Goal: Task Accomplishment & Management: Manage account settings

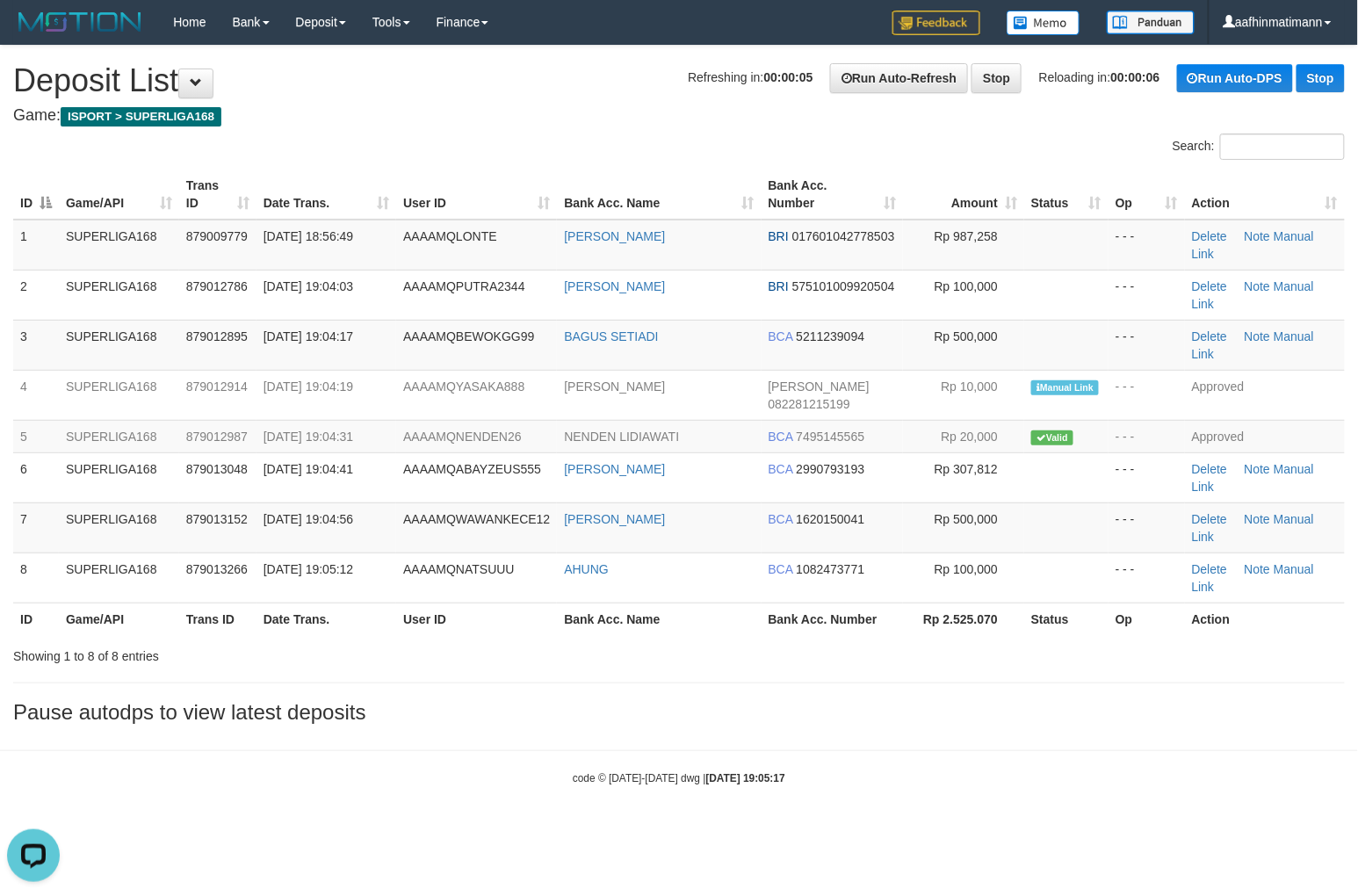
drag, startPoint x: 718, startPoint y: 119, endPoint x: 713, endPoint y: 133, distance: 14.7
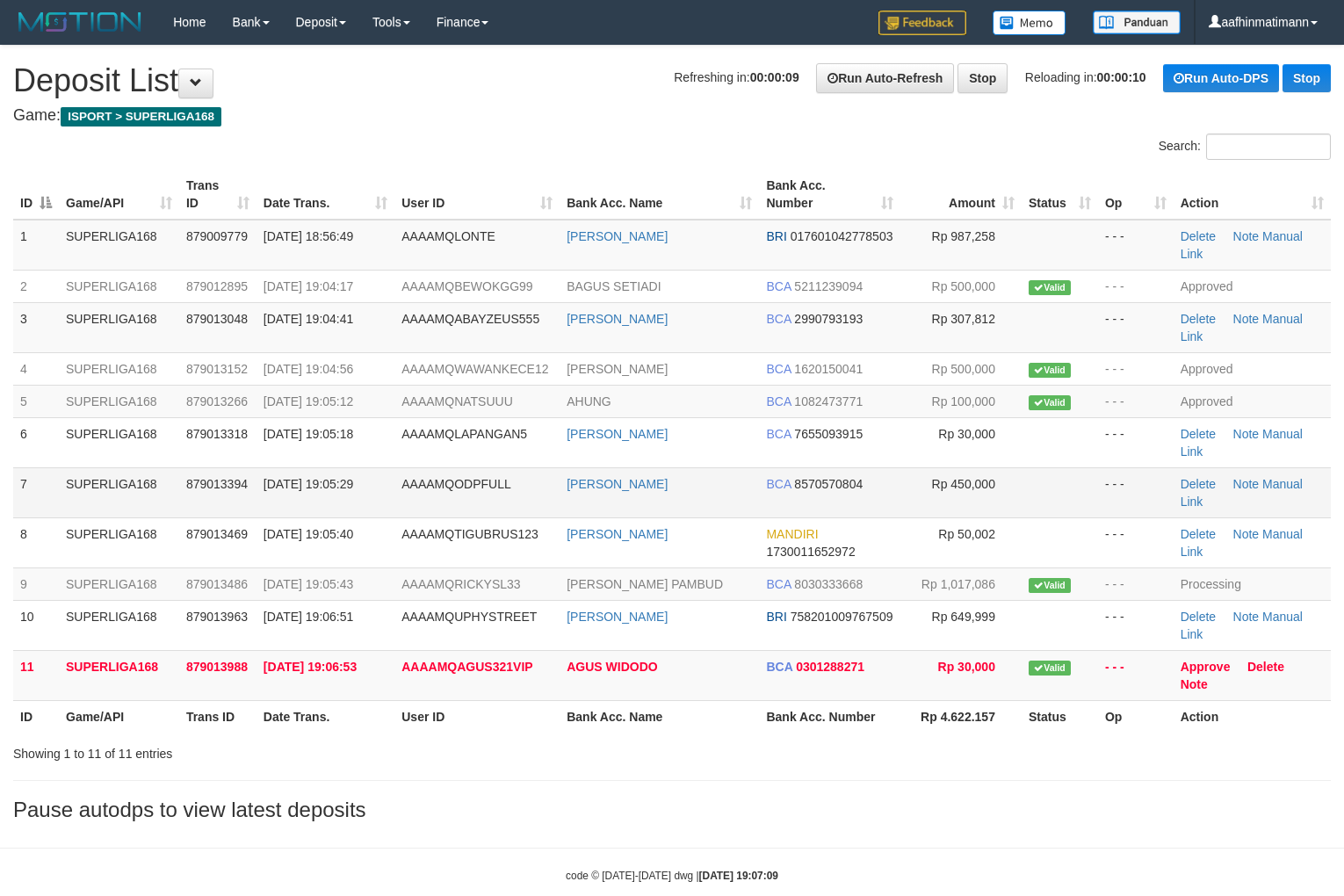
drag, startPoint x: 779, startPoint y: 481, endPoint x: 756, endPoint y: 481, distance: 22.8
click at [779, 480] on span "BCA" at bounding box center [778, 484] width 25 height 14
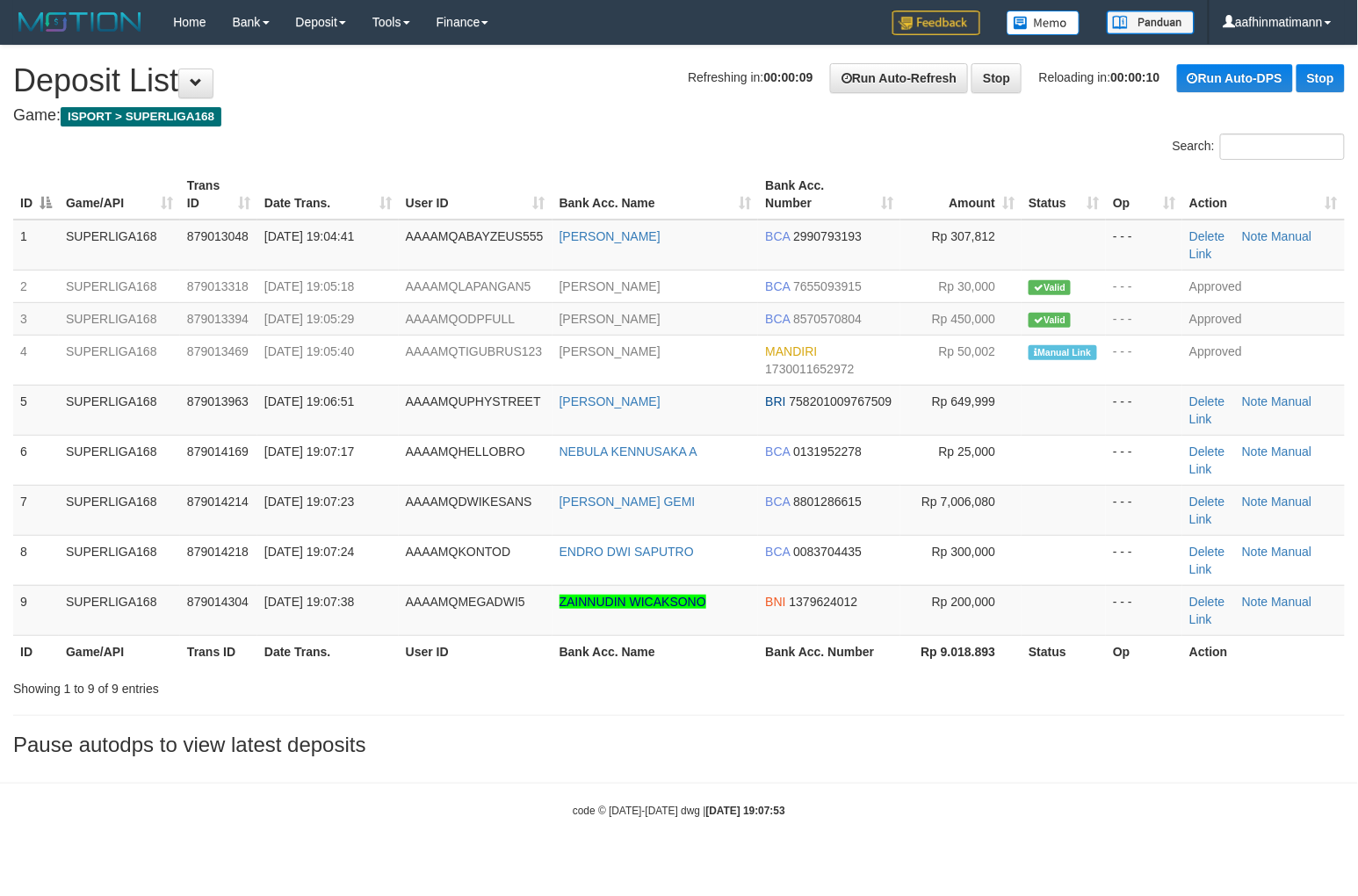
click at [889, 635] on th "Bank Acc. Number" at bounding box center [829, 651] width 142 height 32
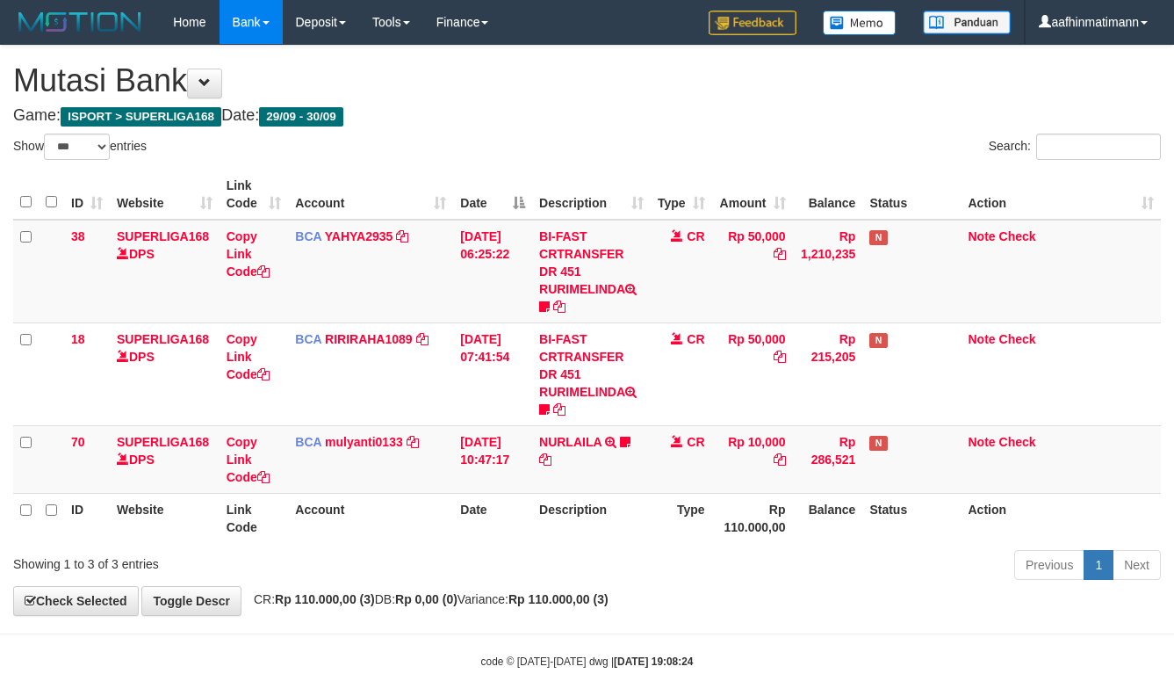
select select "***"
drag, startPoint x: 150, startPoint y: 1, endPoint x: 687, endPoint y: 77, distance: 542.0
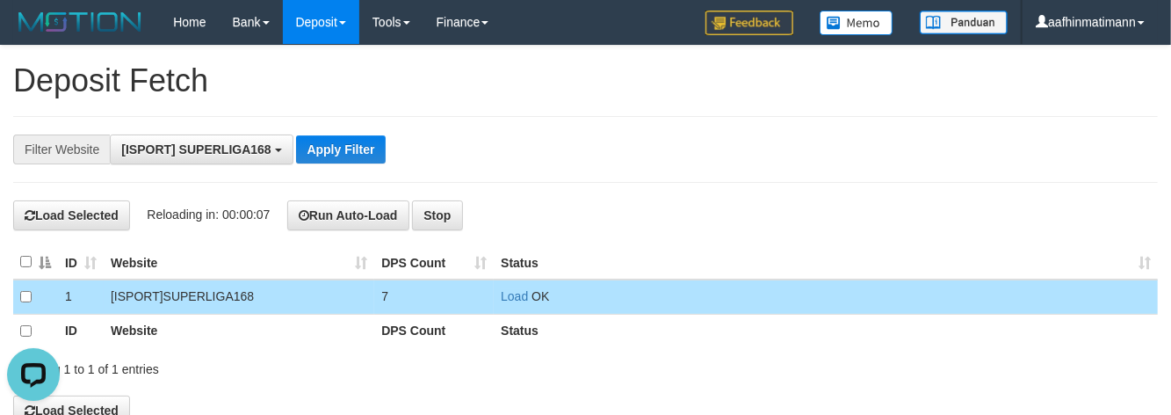
scroll to position [15, 0]
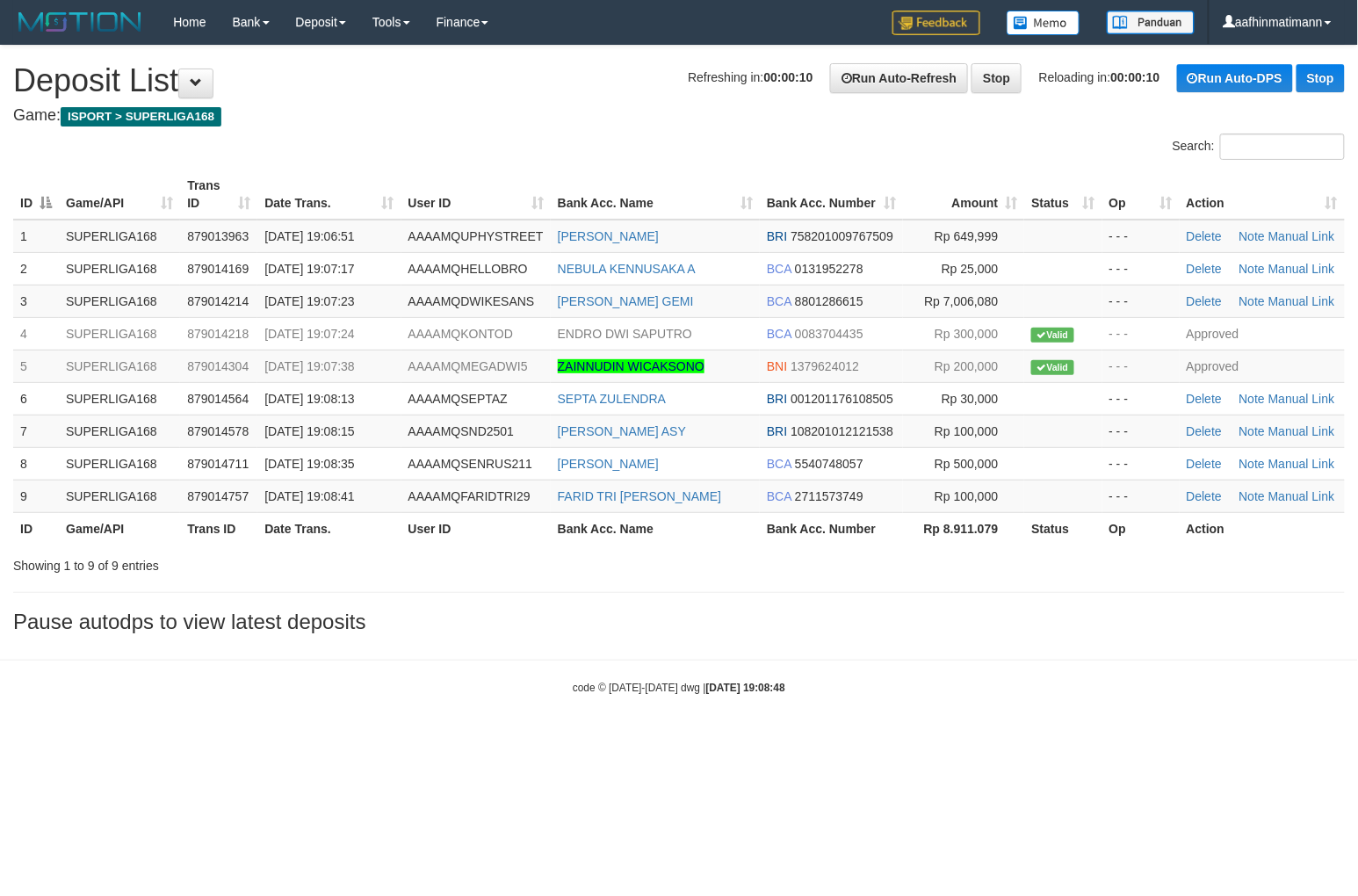
drag, startPoint x: 696, startPoint y: 126, endPoint x: 696, endPoint y: 141, distance: 15.8
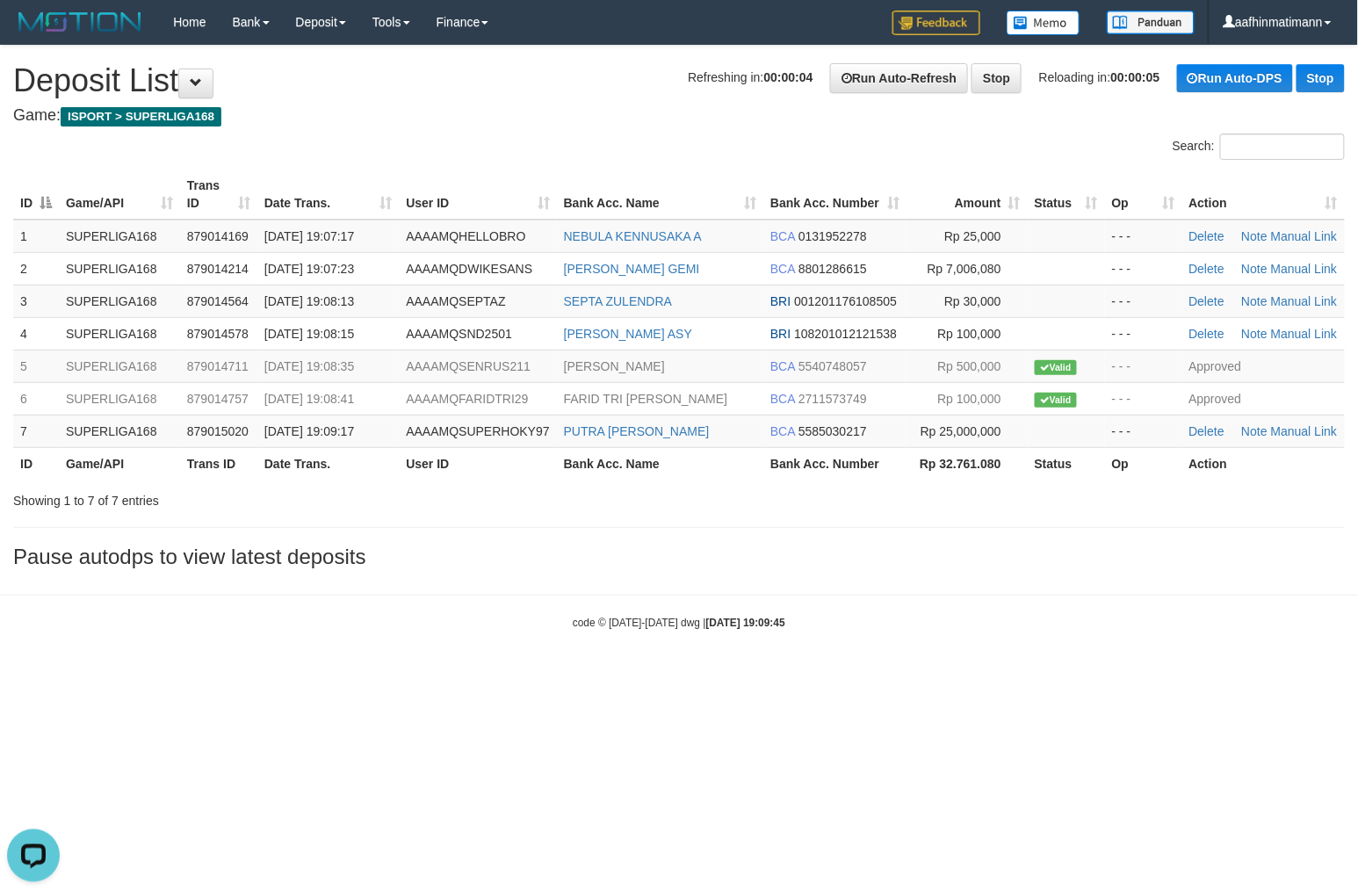
click at [668, 674] on html "Toggle navigation Home Bank Account List Load By Website Group [ISPORT] SUPERLI…" at bounding box center [679, 337] width 1358 height 674
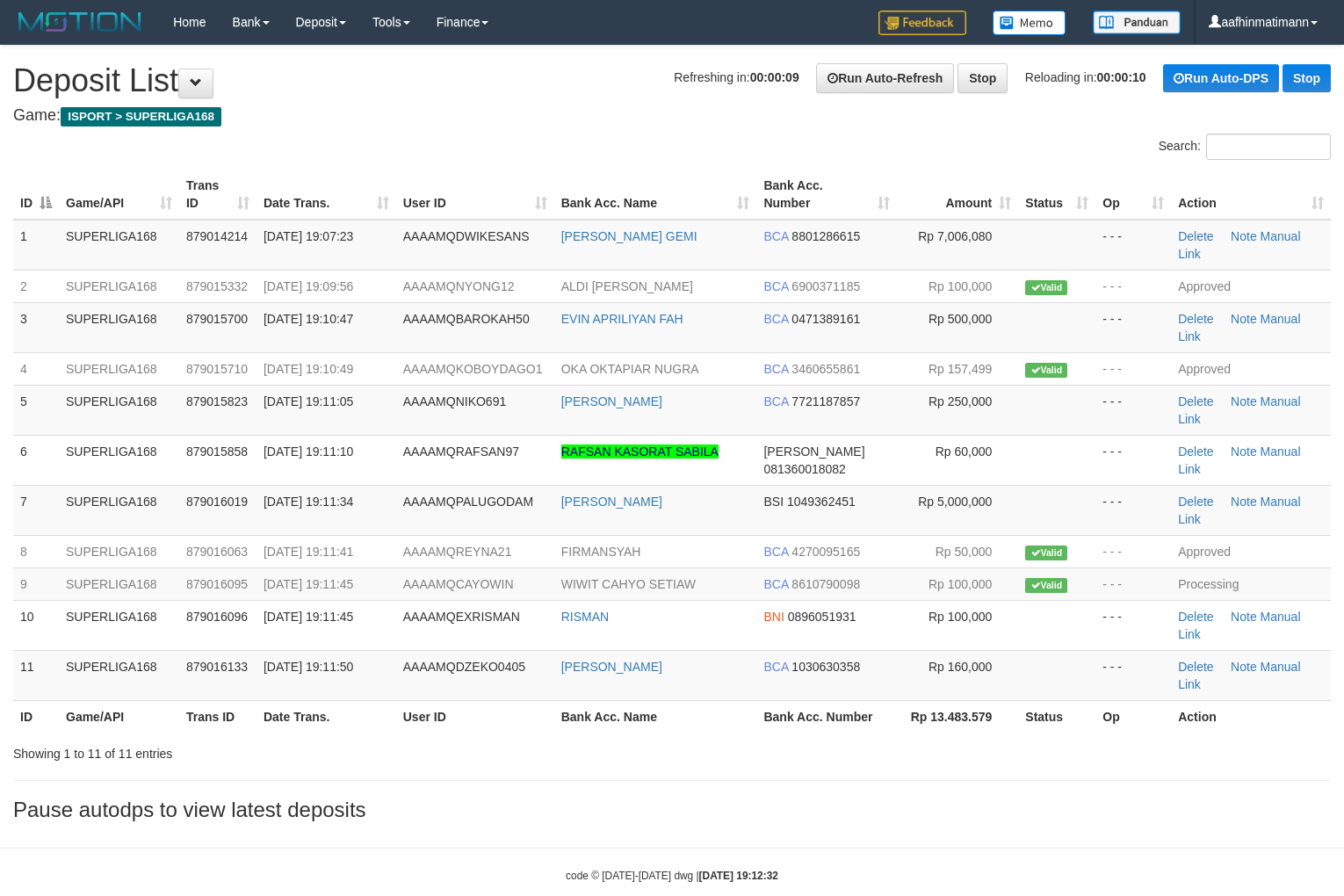
click at [736, 188] on th "Bank Acc. Name" at bounding box center [655, 195] width 203 height 50
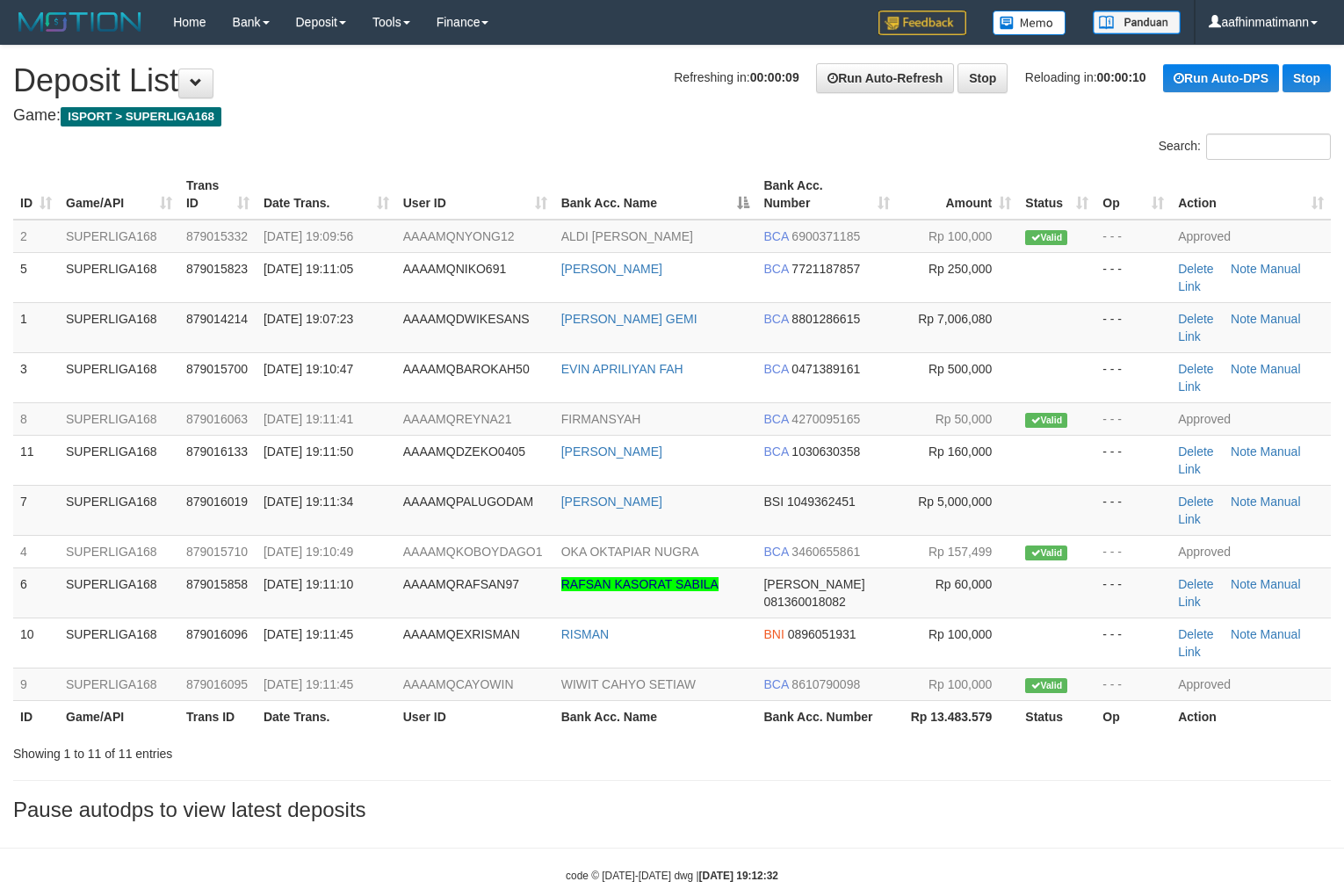
click at [736, 190] on th "Bank Acc. Name" at bounding box center [655, 195] width 203 height 50
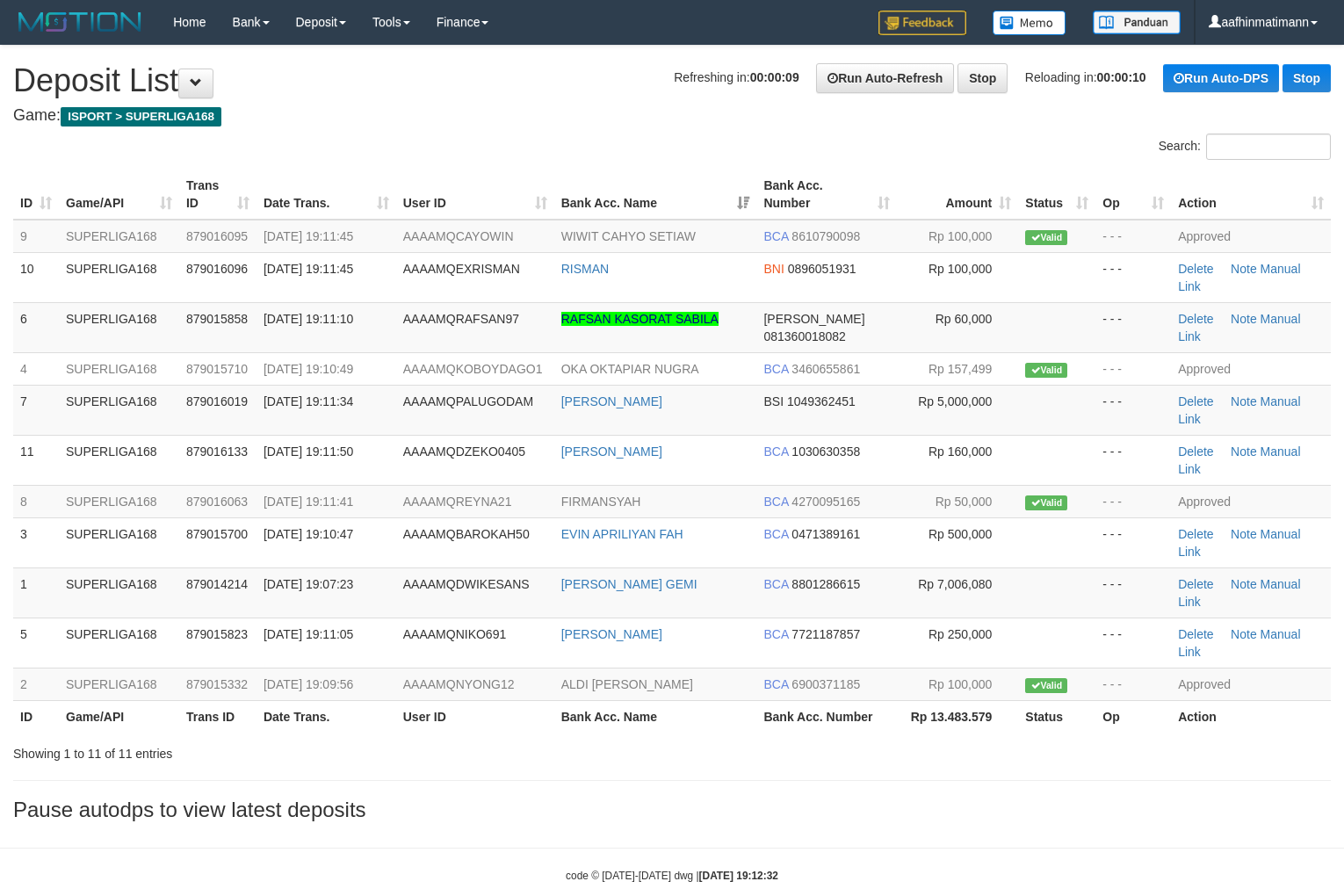
drag, startPoint x: 722, startPoint y: 221, endPoint x: 606, endPoint y: 279, distance: 129.6
click at [721, 221] on table "ID Game/API Trans ID Date Trans. User ID Bank Acc. Name Bank Acc. Number Amount…" at bounding box center [671, 451] width 1317 height 563
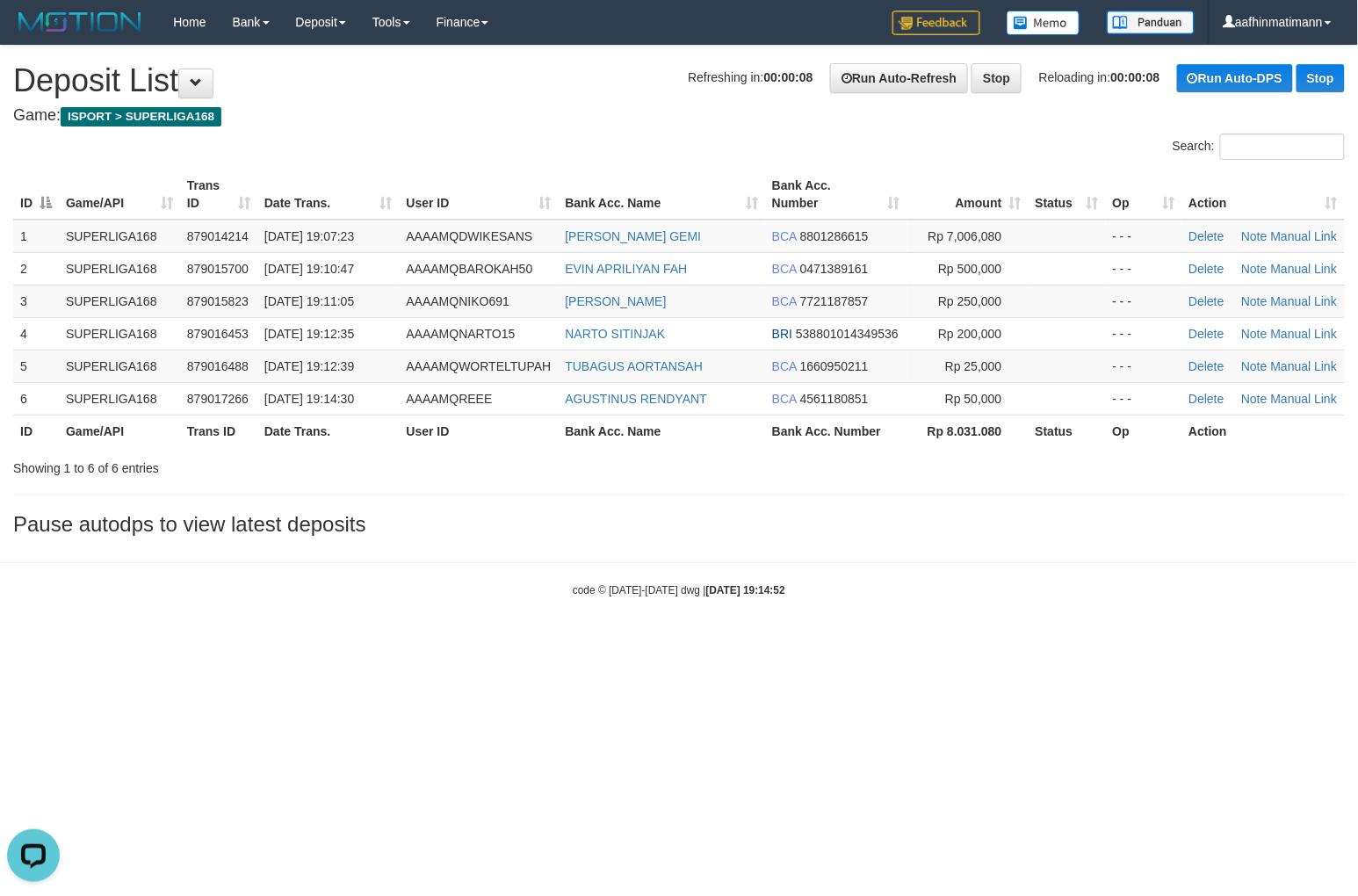
drag, startPoint x: 704, startPoint y: 554, endPoint x: 162, endPoint y: 584, distance: 543.6
click at [700, 562] on body "Toggle navigation Home Bank Account List Load By Website Group [ISPORT] SUPERLI…" at bounding box center [679, 321] width 1358 height 642
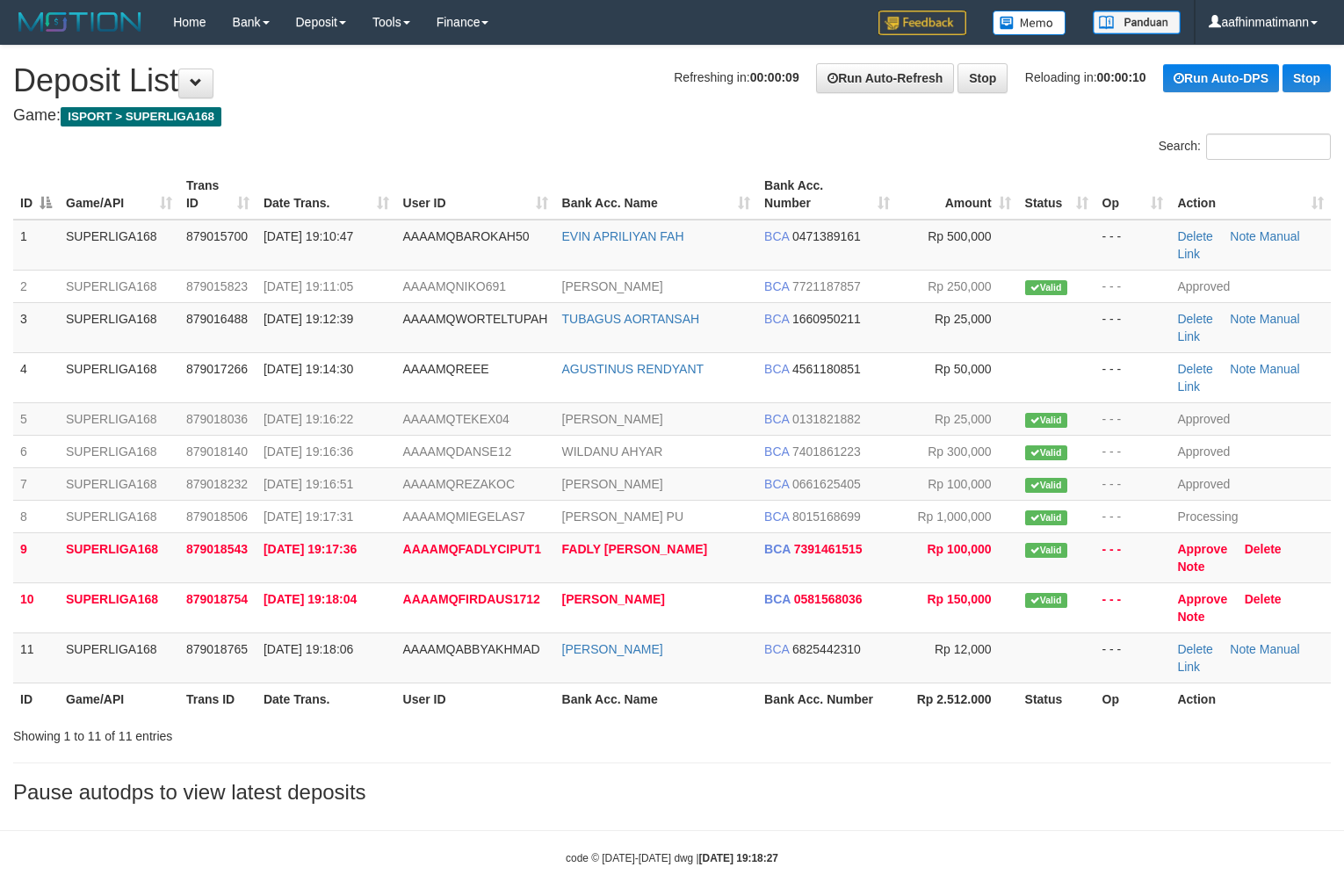
drag, startPoint x: 722, startPoint y: 141, endPoint x: 685, endPoint y: 144, distance: 37.0
click at [721, 141] on div "Search:" at bounding box center [1008, 148] width 646 height 31
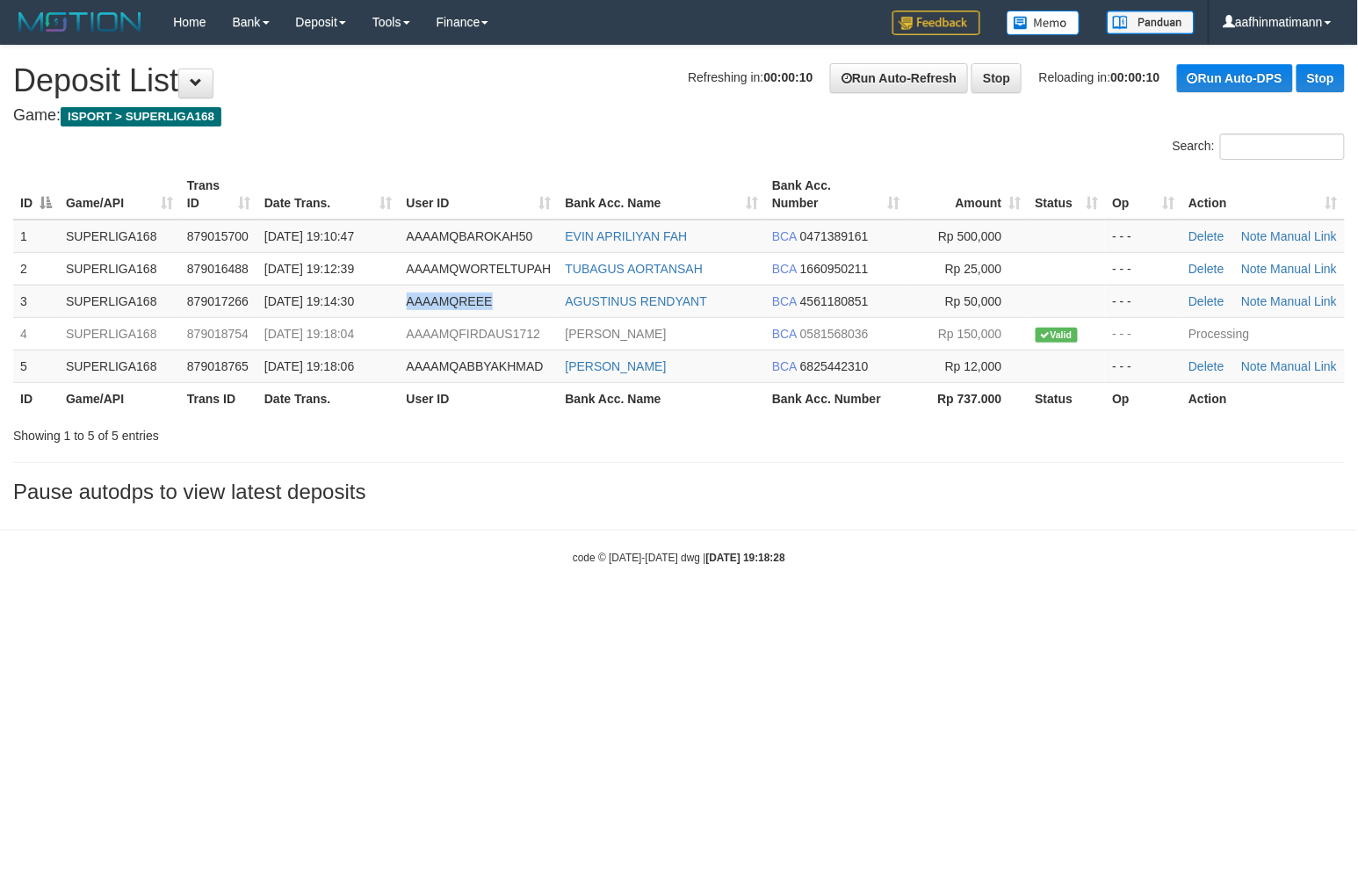
click at [459, 294] on span "AAAAMQREEE" at bounding box center [450, 301] width 86 height 14
drag, startPoint x: 0, startPoint y: 0, endPoint x: 446, endPoint y: 311, distance: 543.8
click at [449, 307] on td "AAAAMQREEE" at bounding box center [479, 301] width 159 height 32
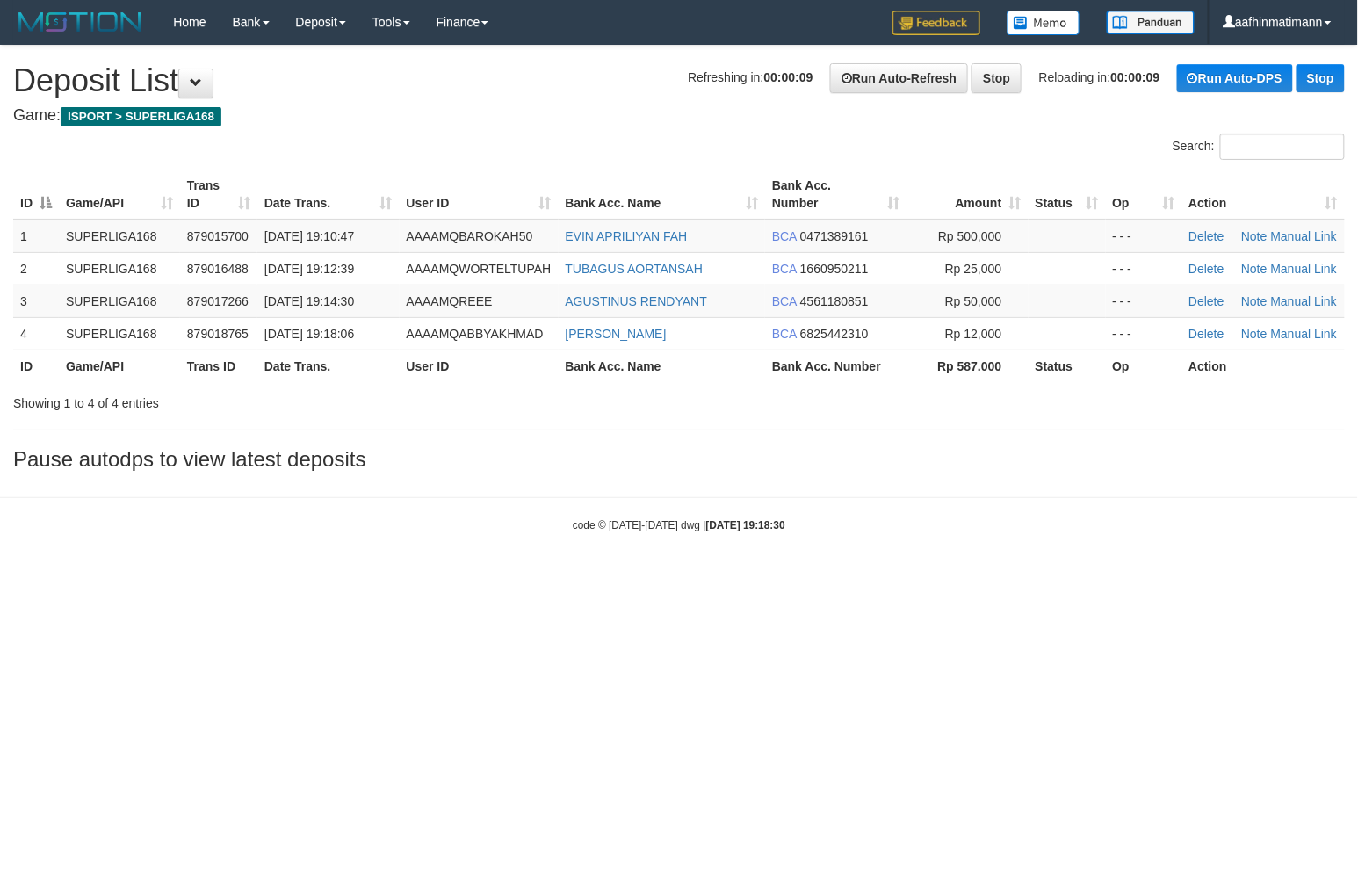
click at [483, 202] on th "User ID" at bounding box center [479, 195] width 159 height 50
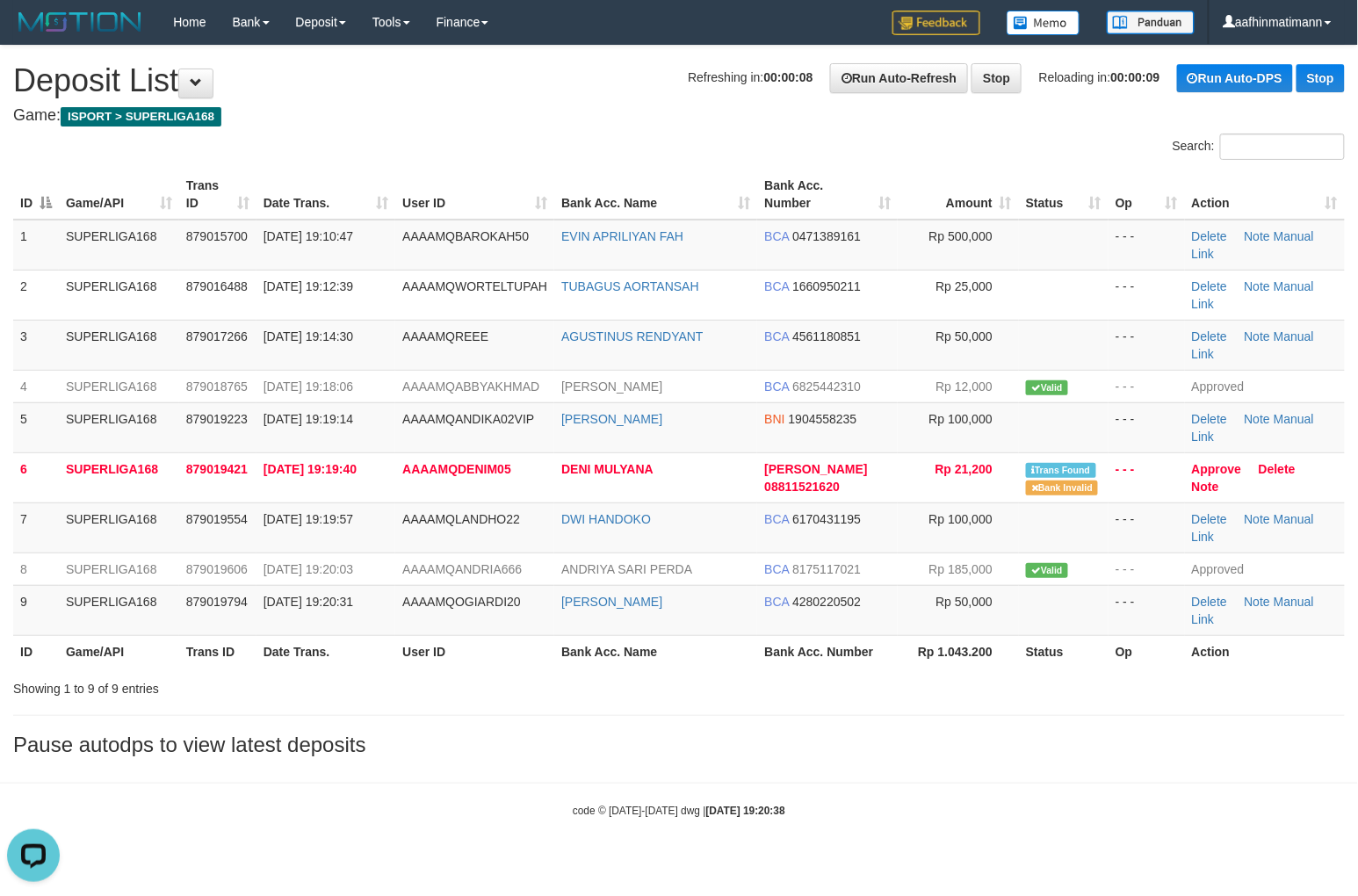
click at [748, 143] on div "Search:" at bounding box center [1018, 148] width 653 height 31
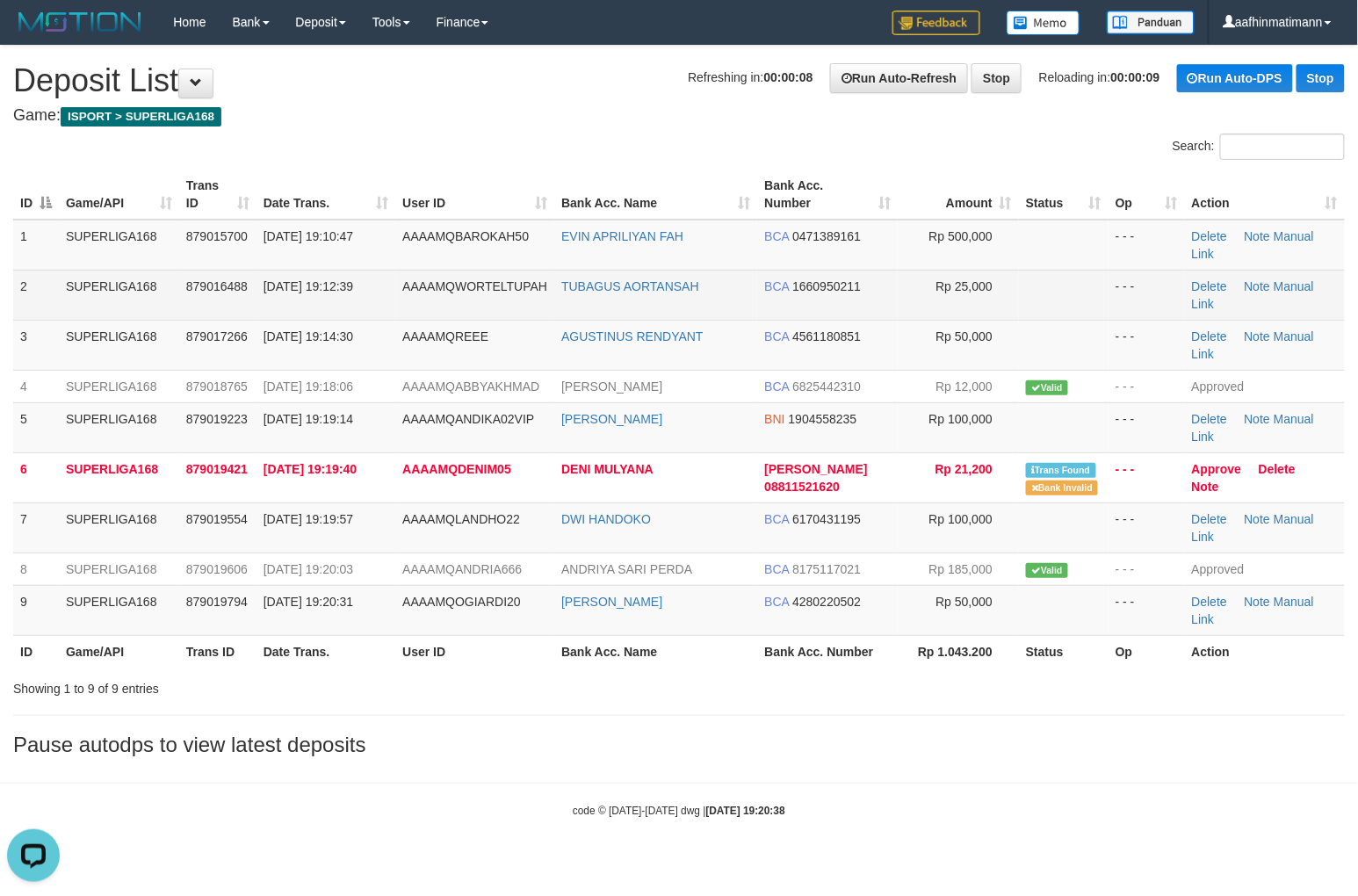
click at [511, 285] on span "AAAAMQWORTELTUPAH" at bounding box center [474, 286] width 145 height 14
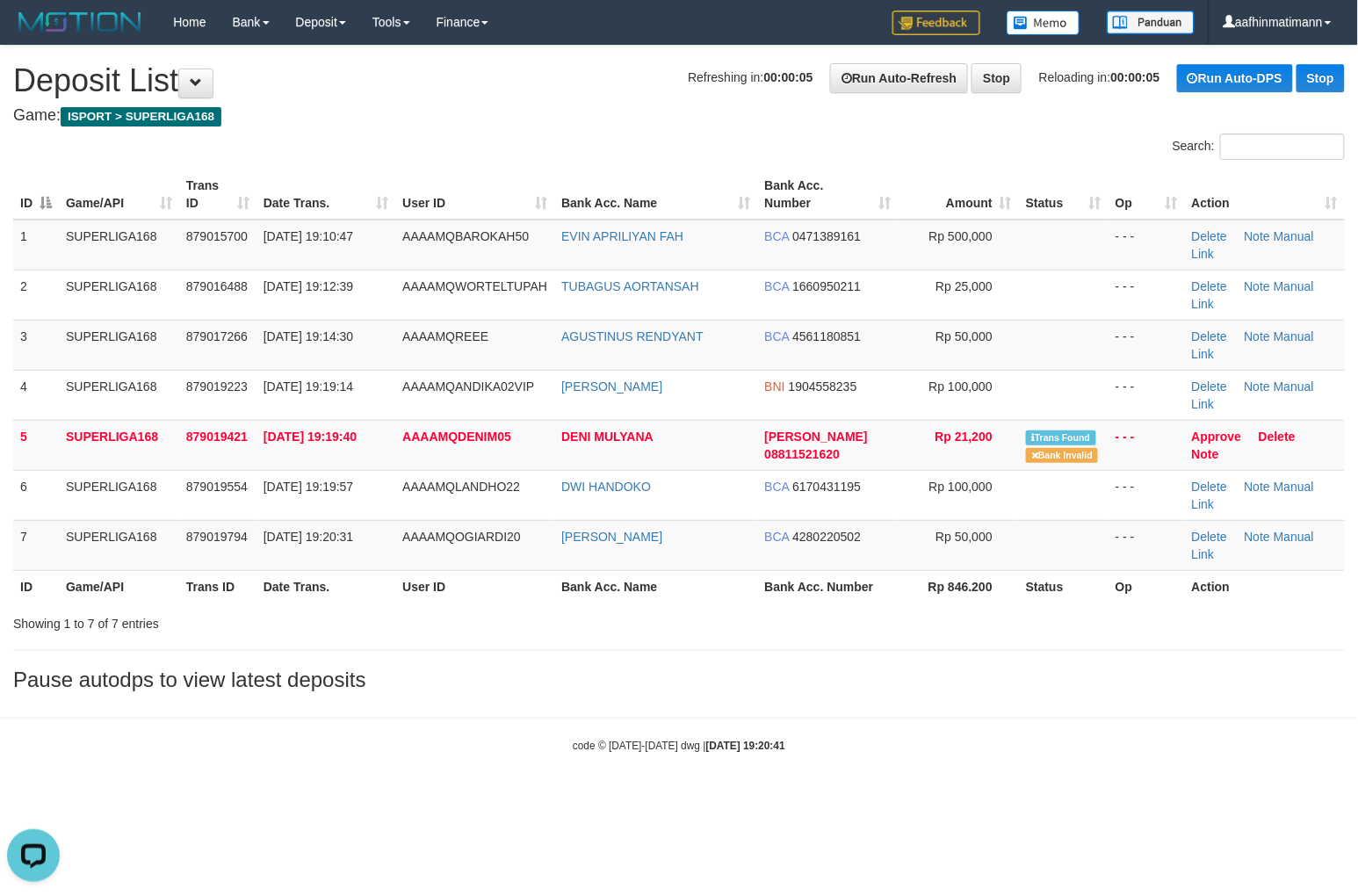
click at [508, 49] on div "**********" at bounding box center [679, 373] width 1358 height 654
click at [445, 154] on div "Search:" at bounding box center [679, 148] width 1358 height 31
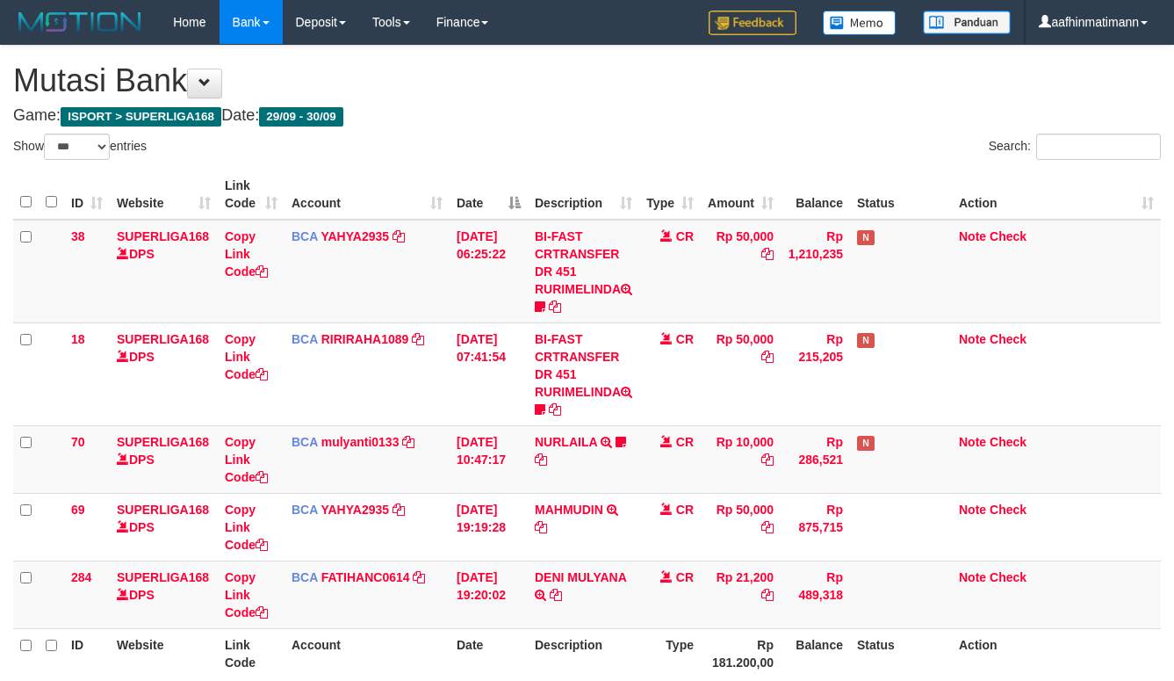
select select "***"
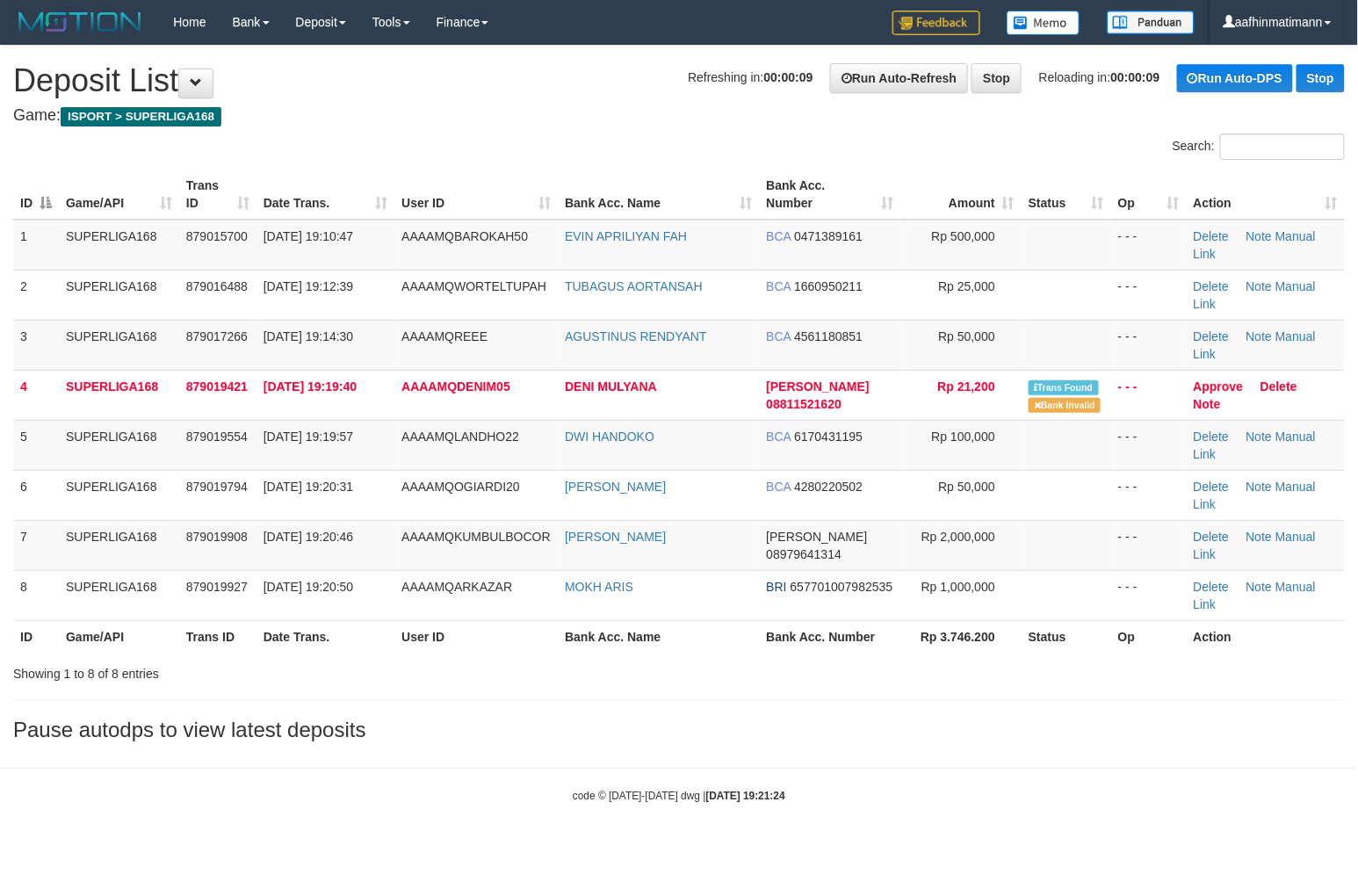
drag, startPoint x: 670, startPoint y: 67, endPoint x: 661, endPoint y: 76, distance: 13.1
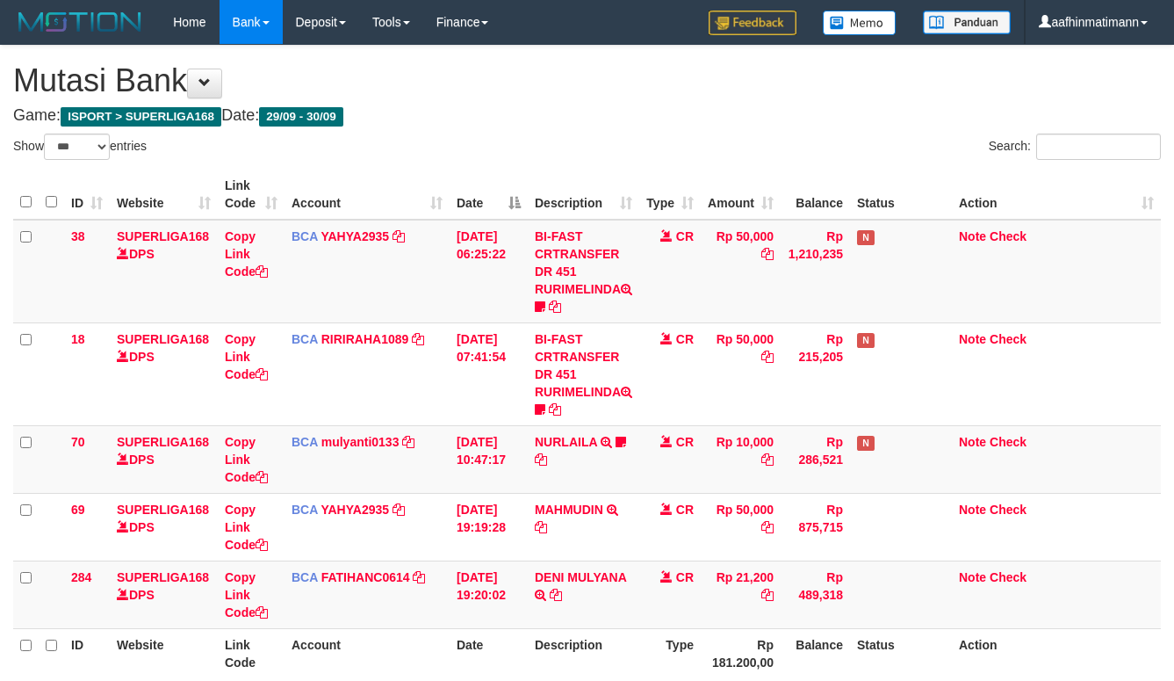
select select "***"
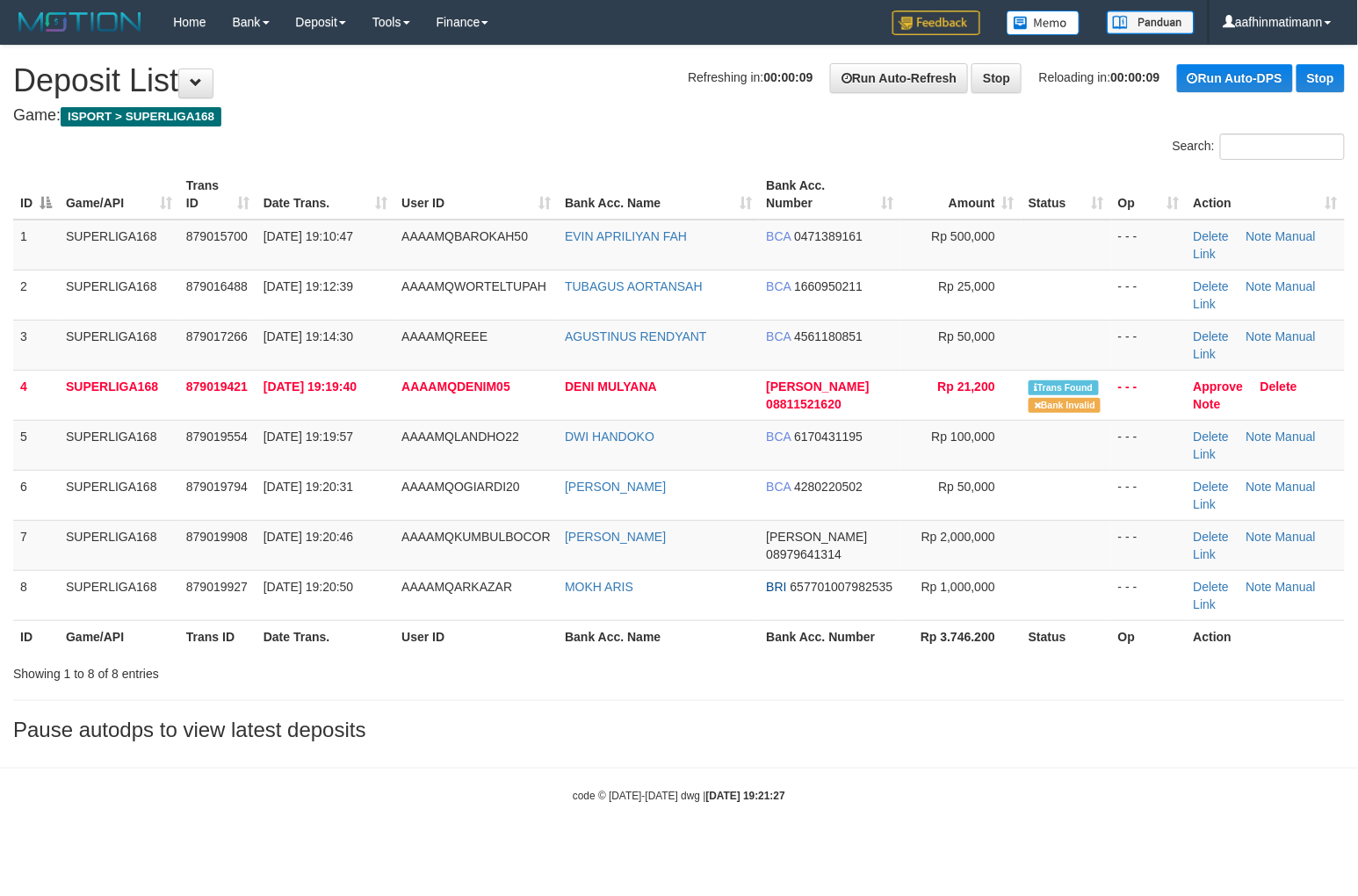
drag, startPoint x: 196, startPoint y: 89, endPoint x: 626, endPoint y: 102, distance: 430.5
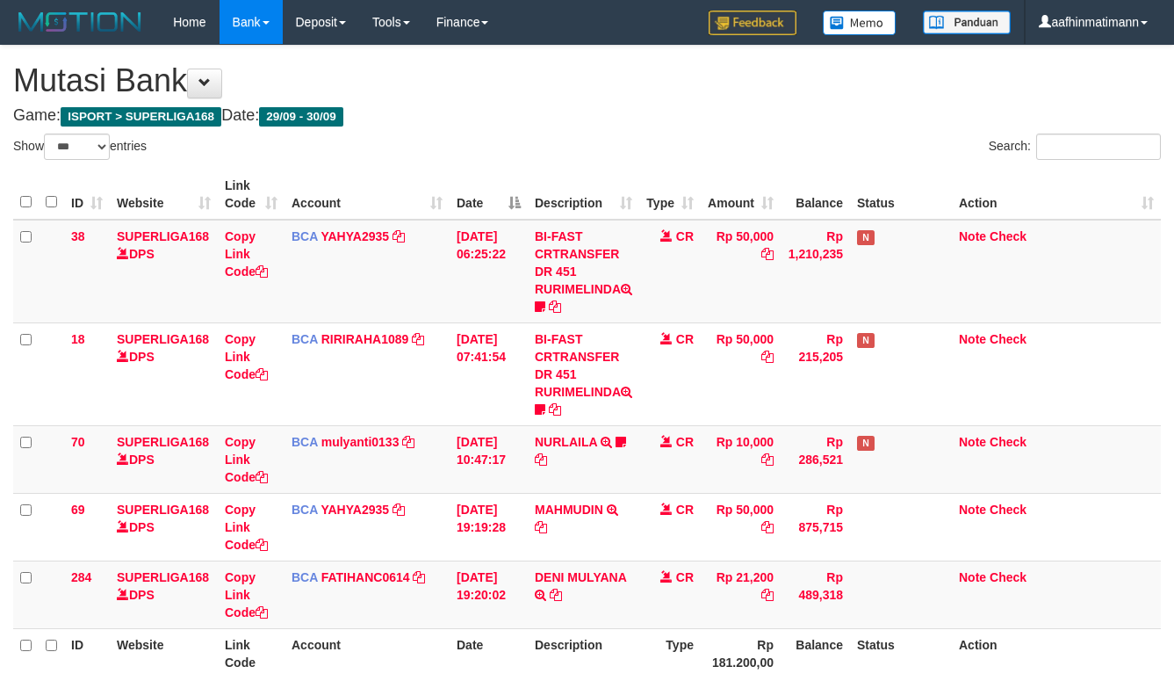
select select "***"
click at [529, 176] on th "Description" at bounding box center [584, 195] width 112 height 50
drag, startPoint x: 529, startPoint y: 176, endPoint x: 498, endPoint y: 211, distance: 46.7
click at [508, 196] on tr "ID Website Link Code Account Date Description Type Amount Balance Status Action" at bounding box center [587, 195] width 1148 height 50
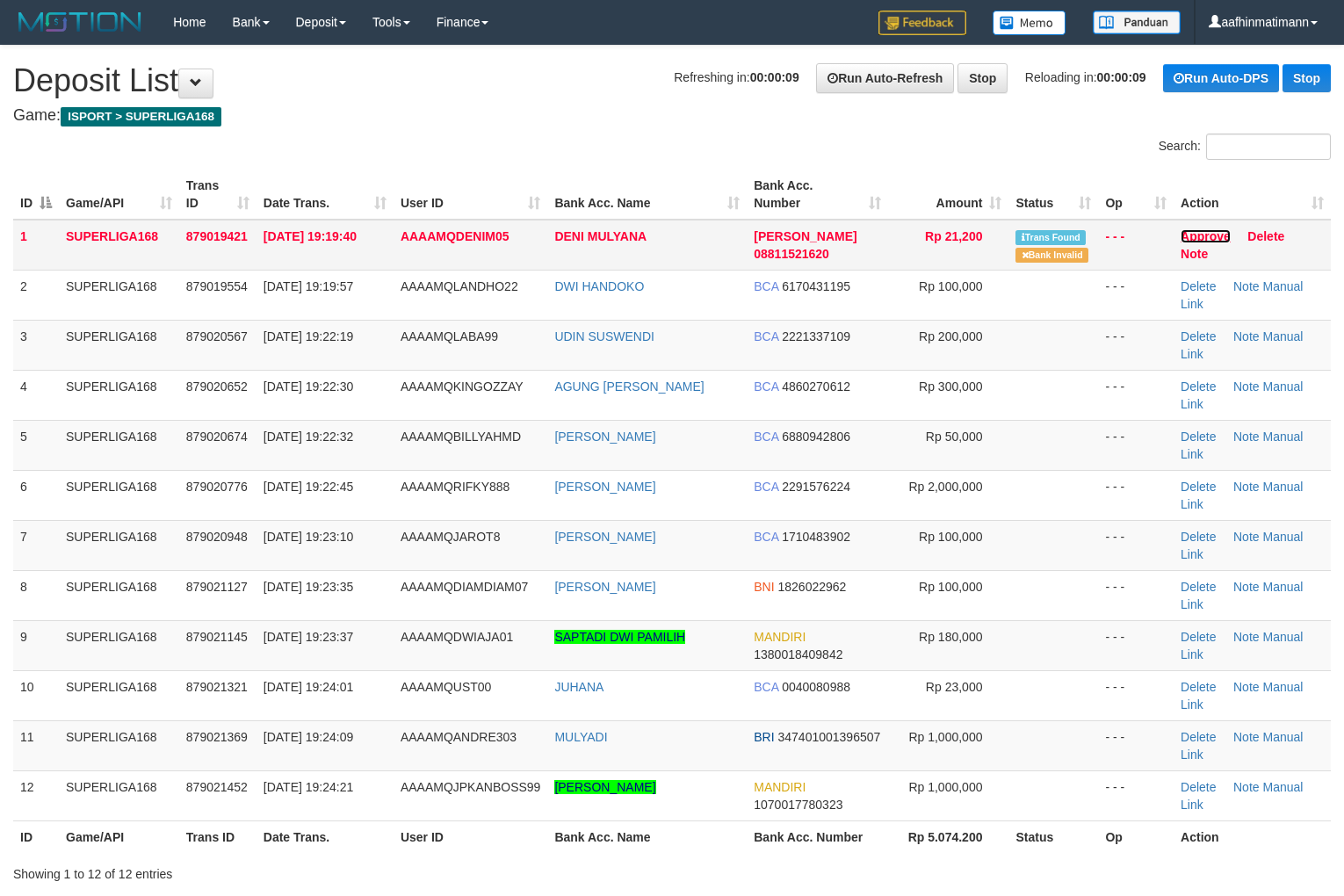
click at [1199, 233] on link "Approve" at bounding box center [1205, 236] width 50 height 14
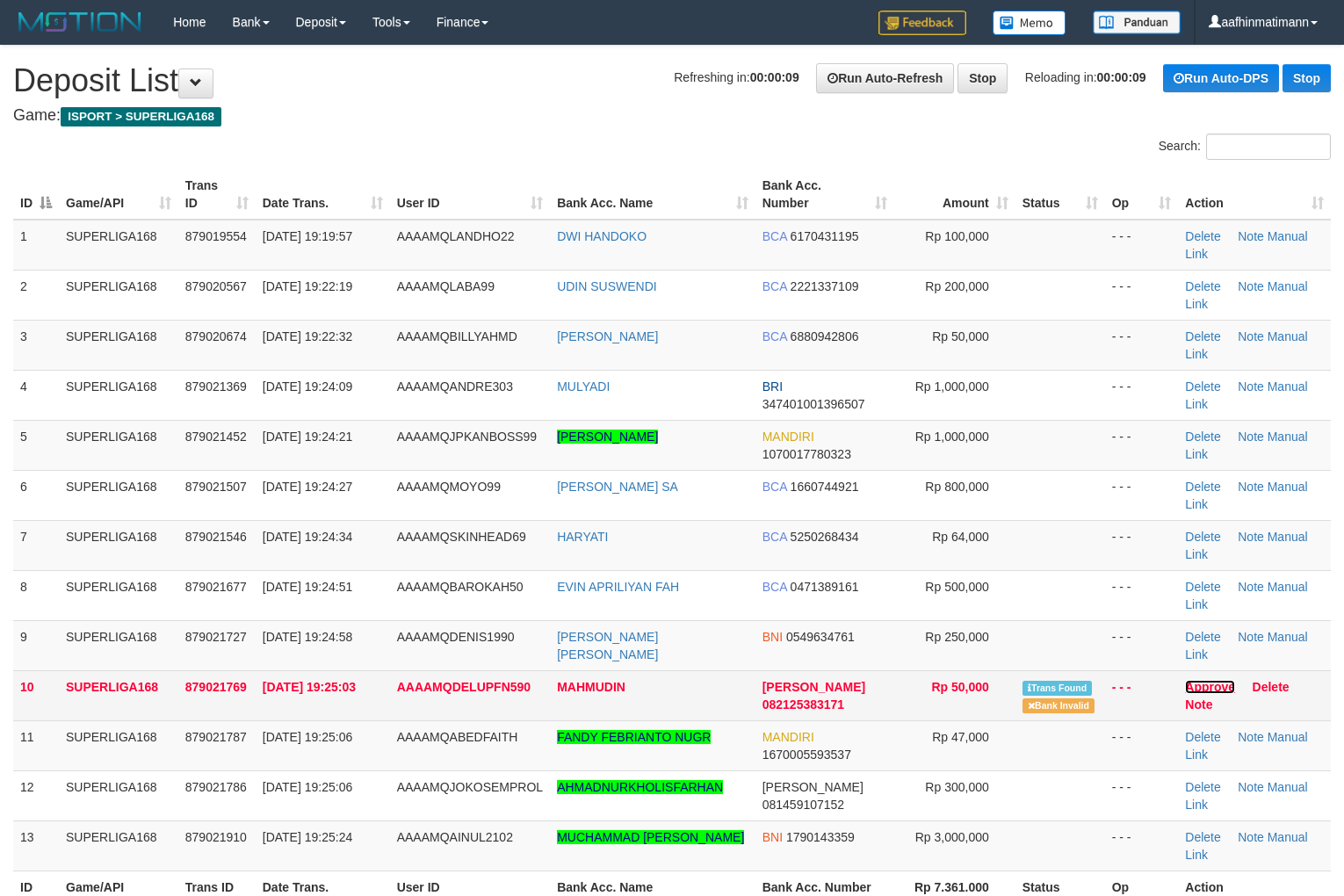
click at [1208, 688] on link "Approve" at bounding box center [1210, 687] width 50 height 14
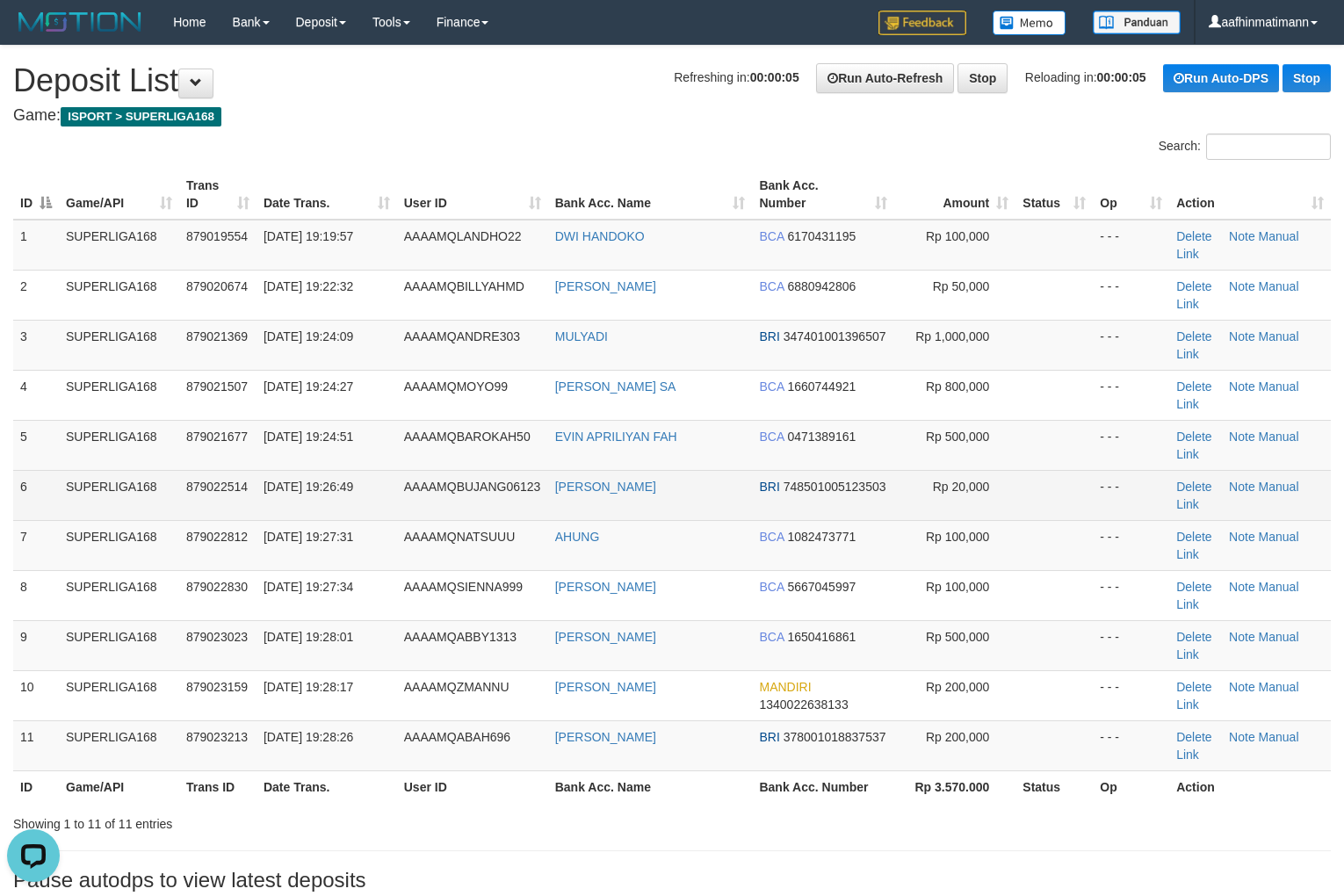
click at [253, 506] on td "879022514" at bounding box center [217, 495] width 77 height 50
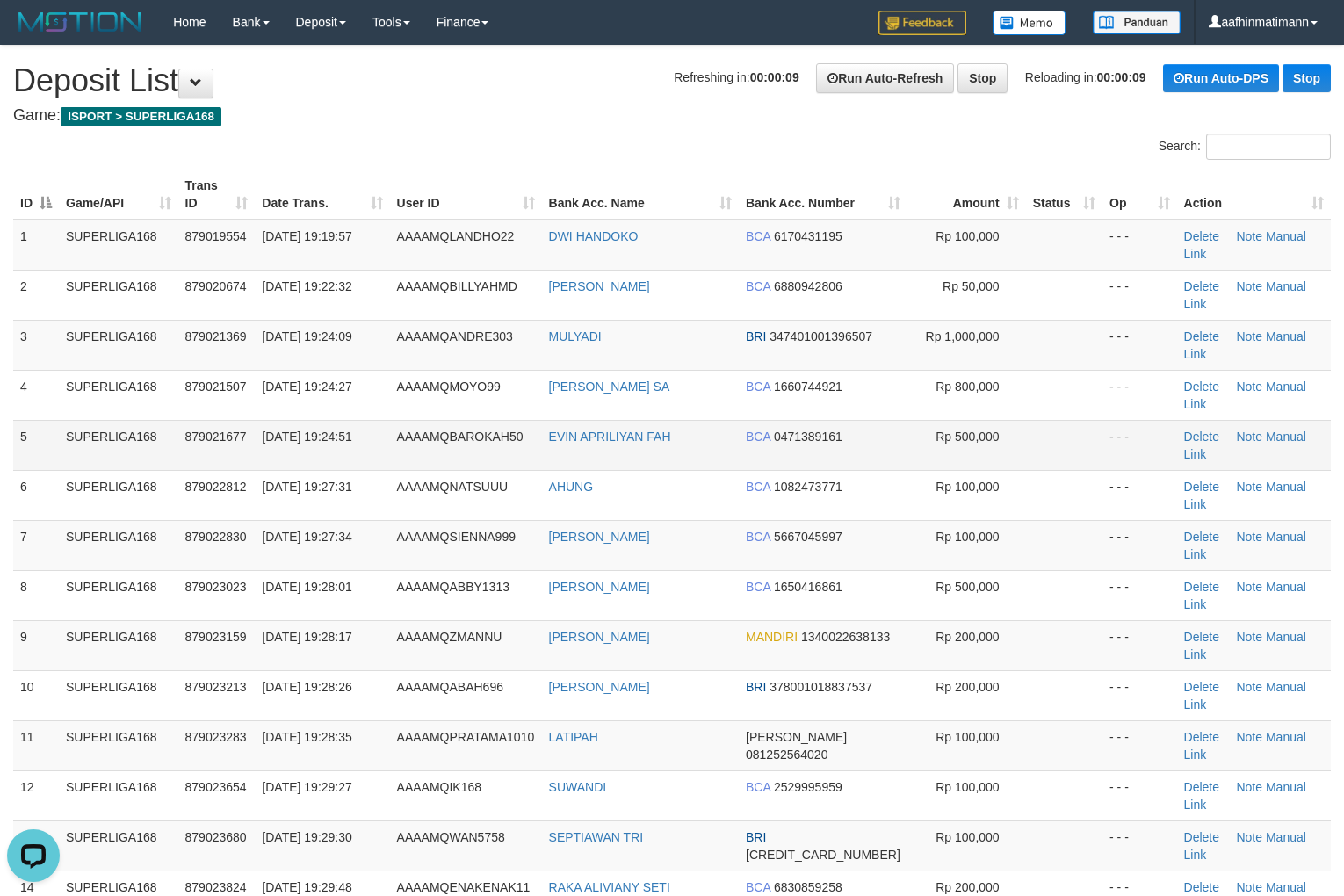
click at [301, 458] on td "[DATE] 19:24:51" at bounding box center [322, 445] width 134 height 50
drag, startPoint x: 542, startPoint y: 127, endPoint x: 537, endPoint y: 137, distance: 10.6
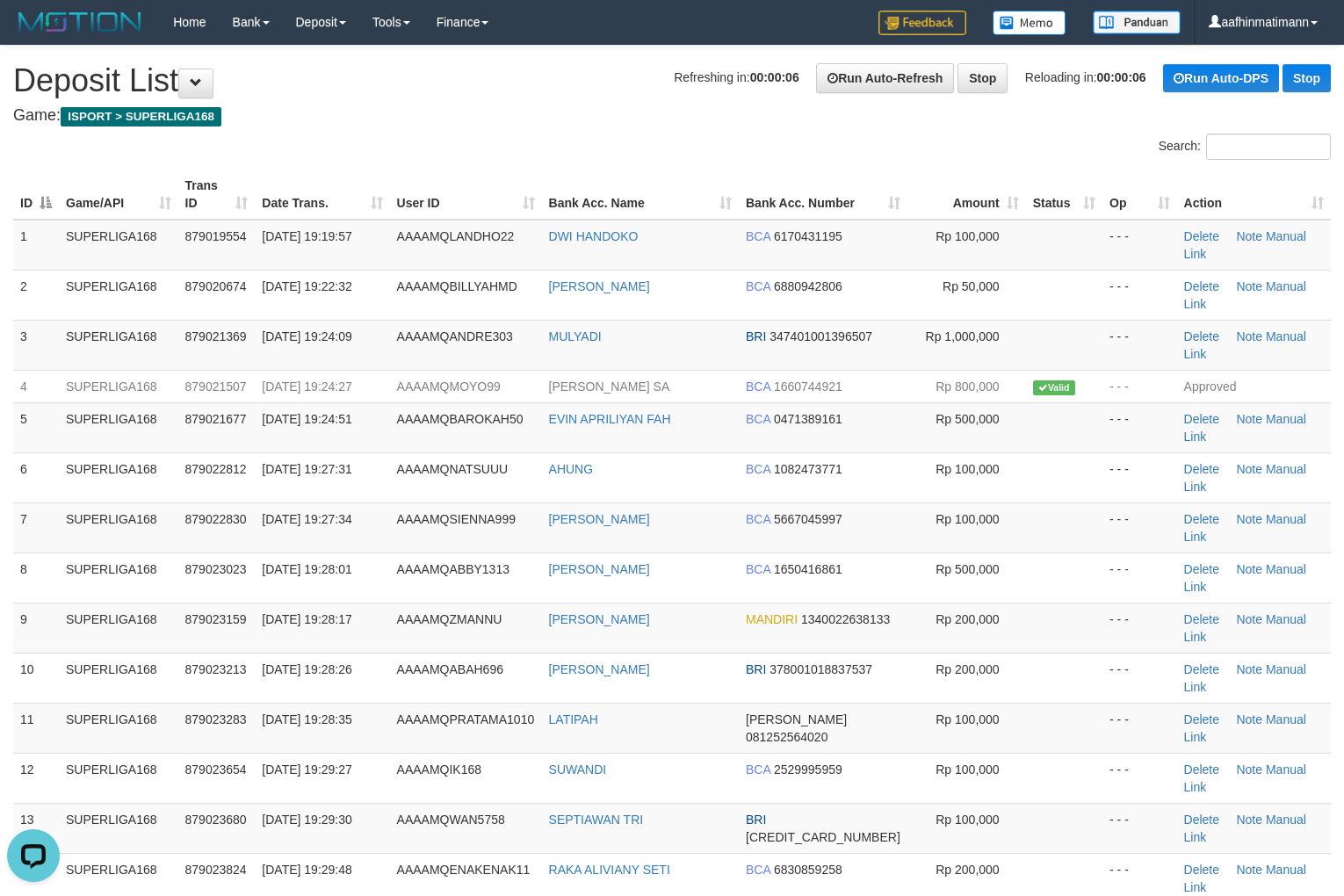
drag, startPoint x: 580, startPoint y: 72, endPoint x: 585, endPoint y: 90, distance: 18.3
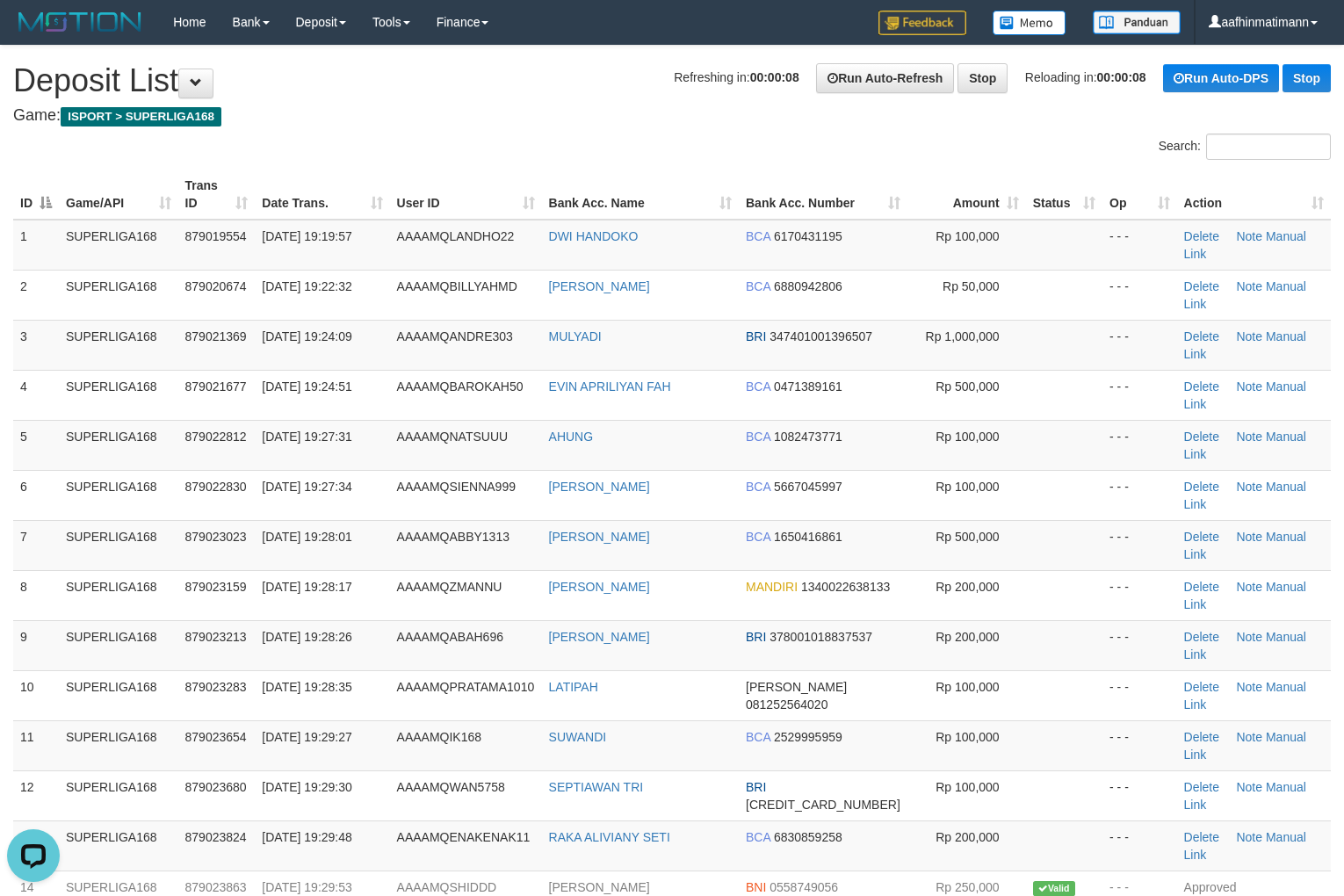
click at [499, 186] on th "User ID" at bounding box center [466, 195] width 152 height 50
click at [516, 204] on th "User ID" at bounding box center [466, 195] width 152 height 50
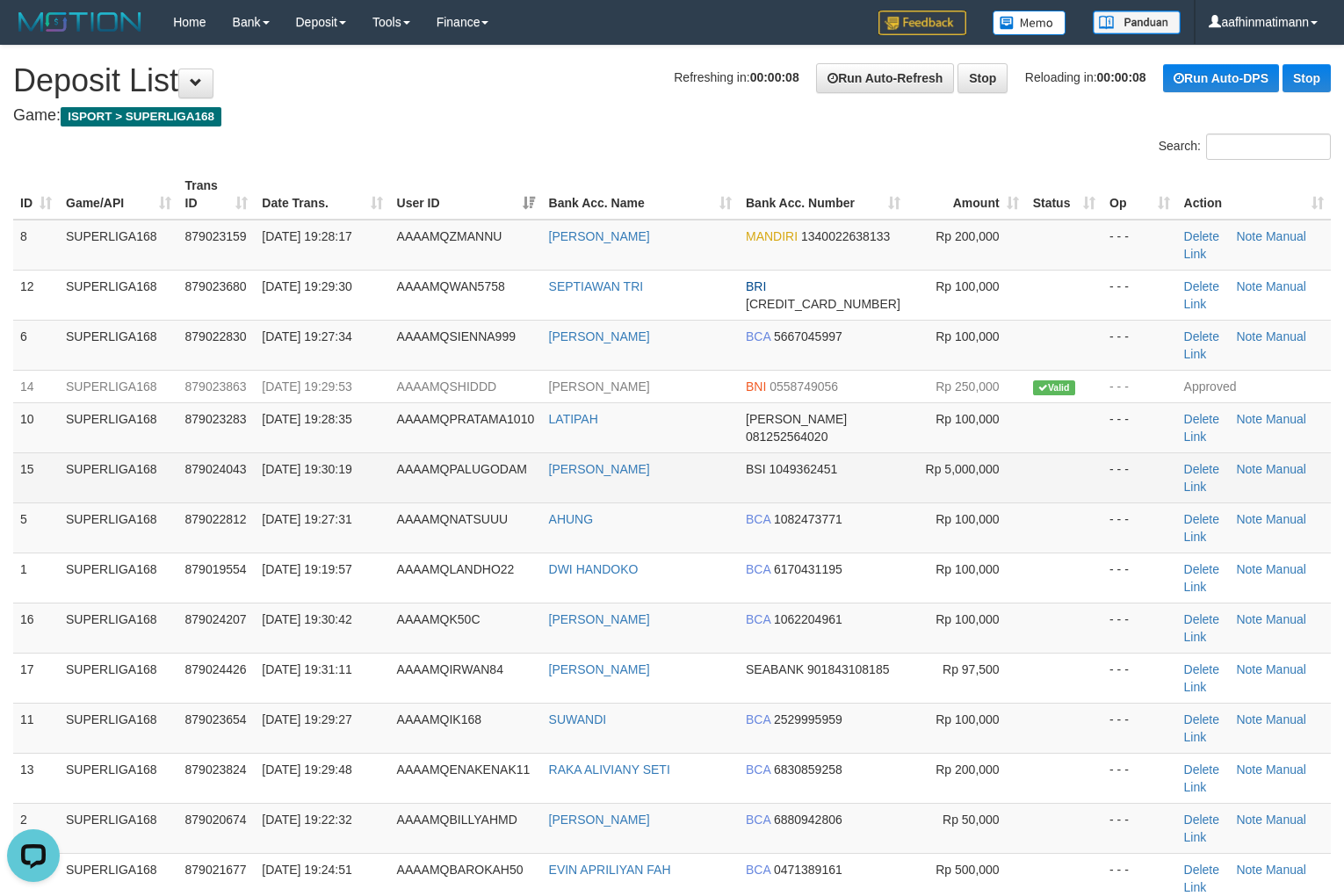
click at [309, 490] on td "[DATE] 19:30:19" at bounding box center [322, 477] width 134 height 50
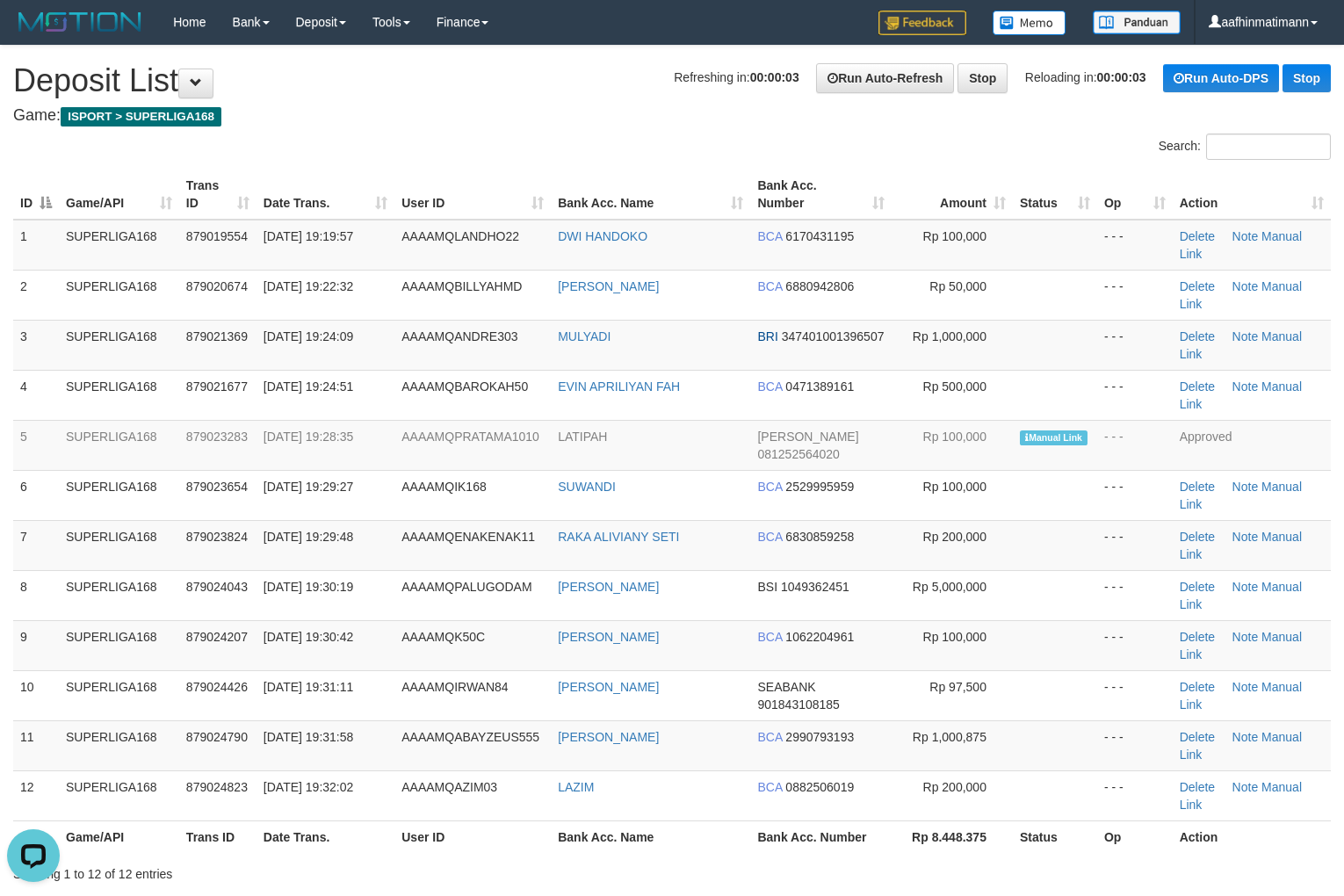
click at [600, 74] on h1 "Refreshing in: 00:00:03 Run Auto-Refresh Stop Reloading in: 00:00:03 Run Auto-D…" at bounding box center [671, 80] width 1317 height 35
click at [600, 74] on h1 "Refreshing in: 00:00:02 Run Auto-Refresh Stop Reloading in: 00:00:03 Run Auto-D…" at bounding box center [671, 80] width 1317 height 35
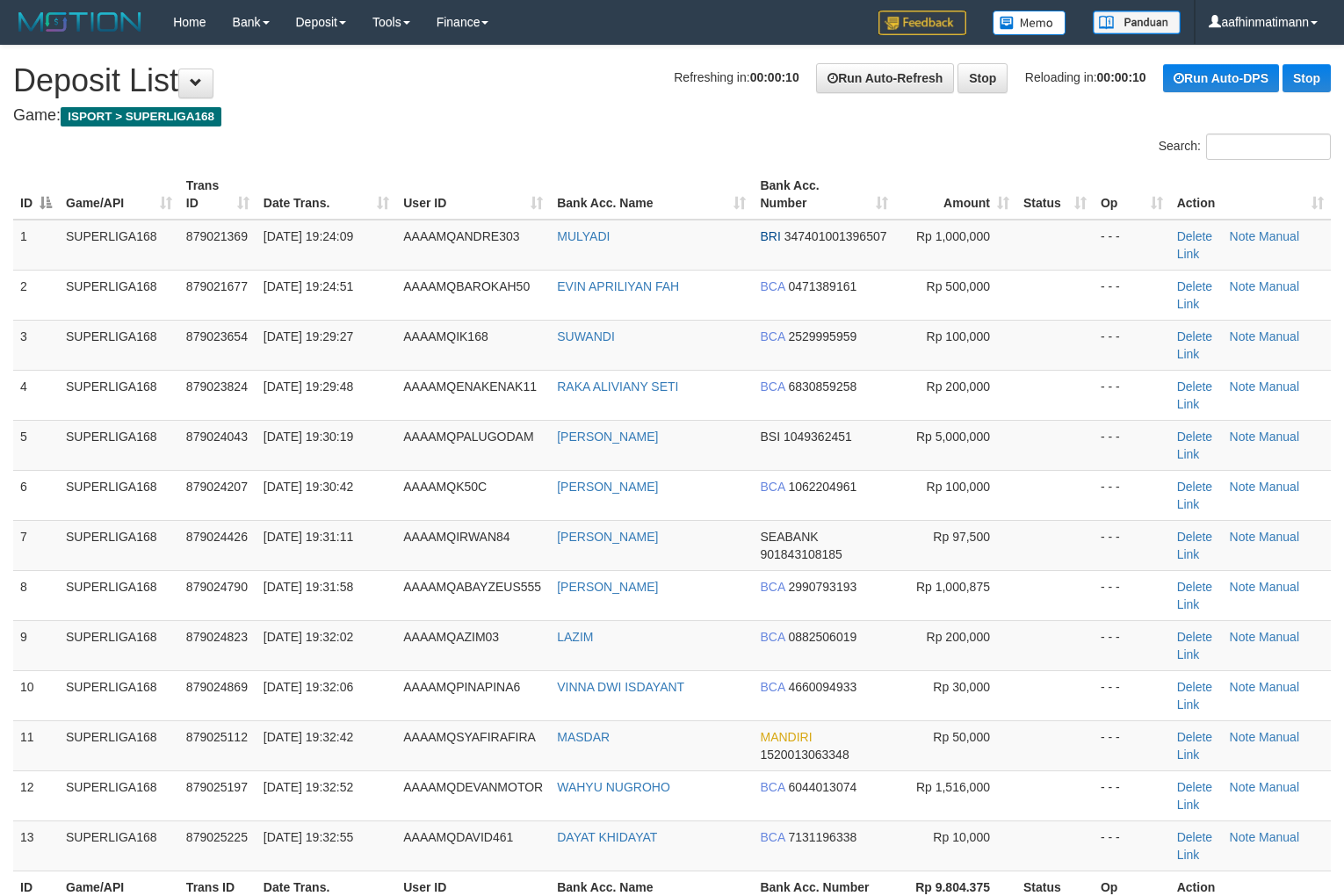
click at [304, 270] on td "30/09/2025 19:24:51" at bounding box center [326, 295] width 140 height 50
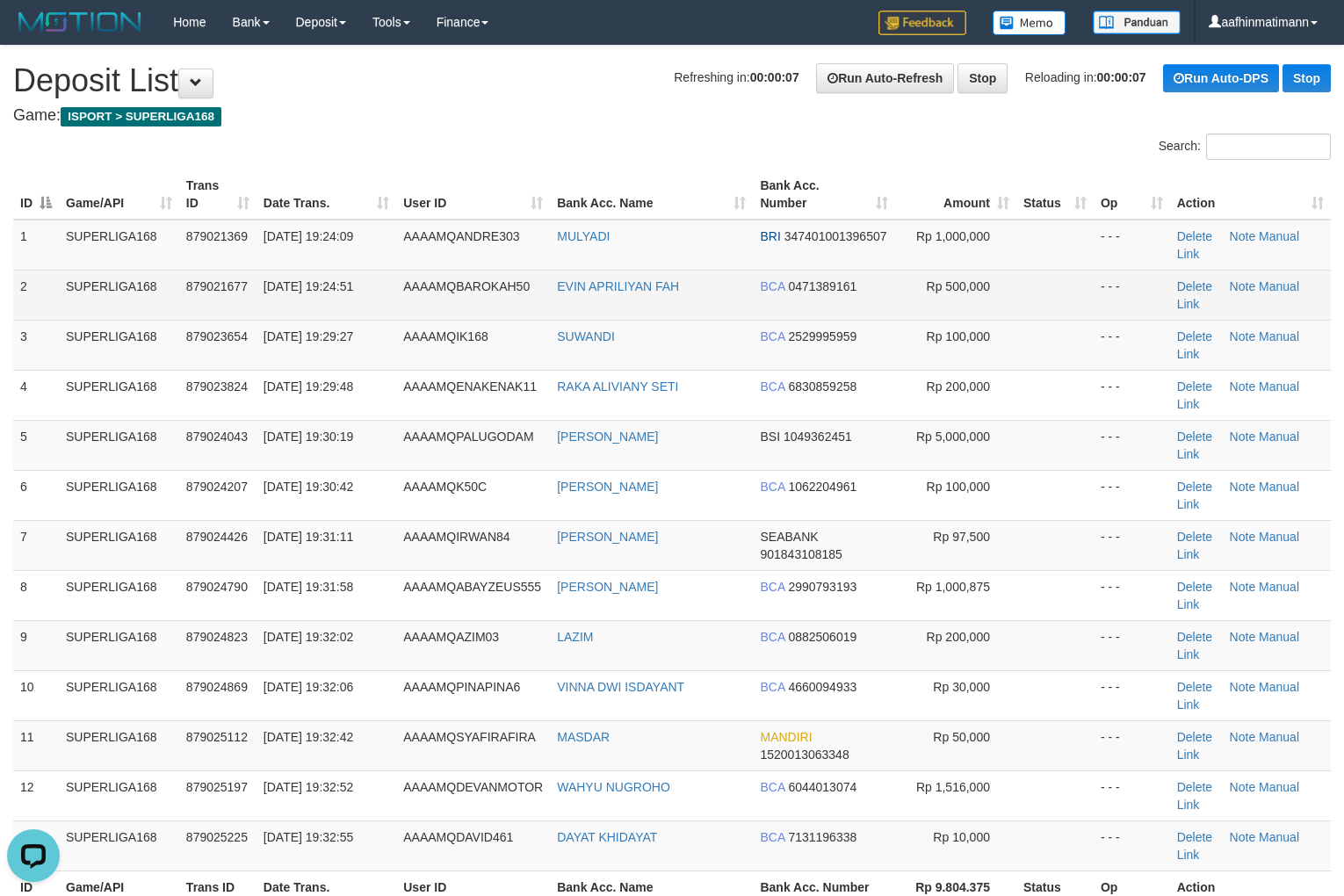
click at [572, 312] on td "EVIN APRILIYAN FAH" at bounding box center [651, 295] width 203 height 50
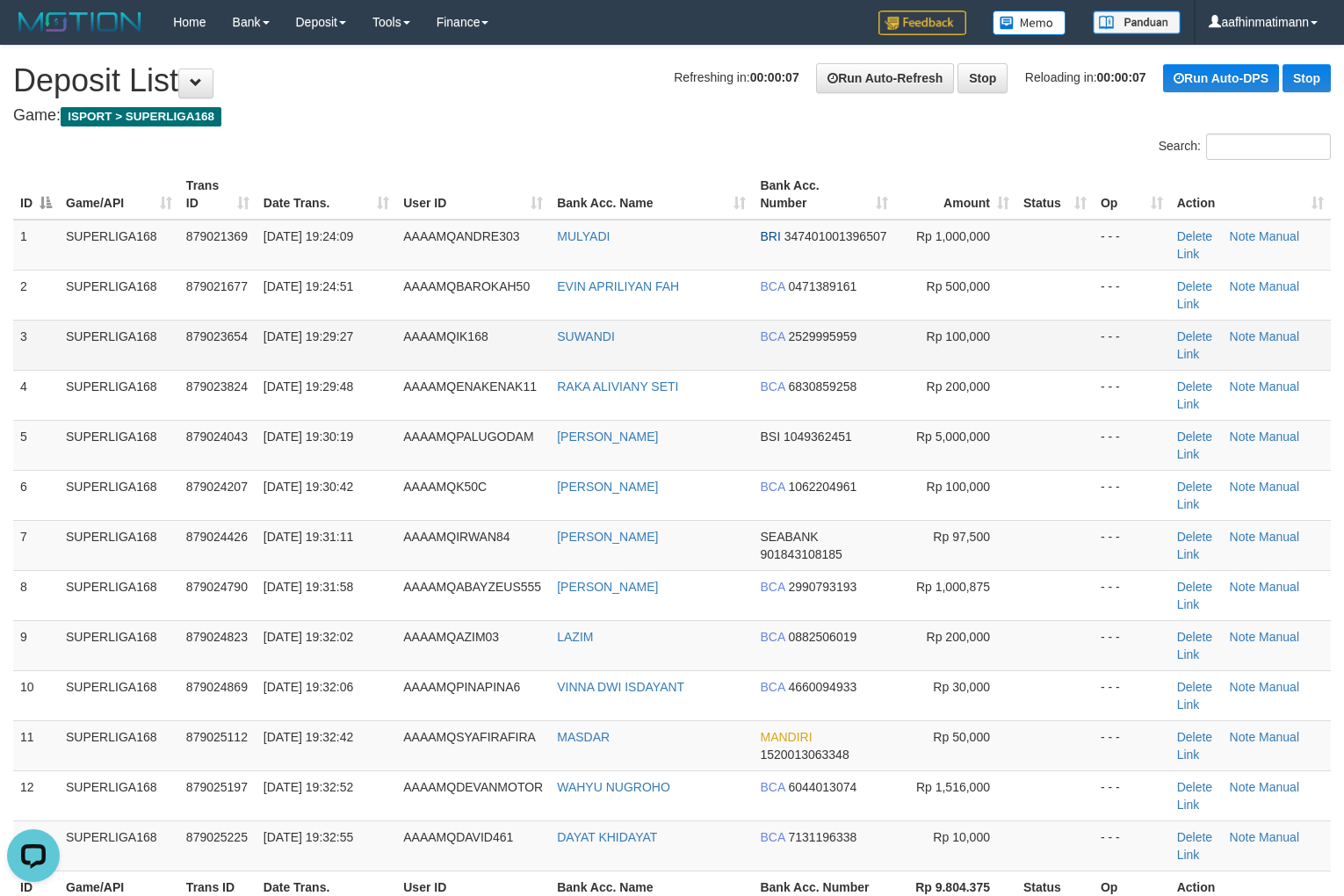
click at [471, 329] on span "AAAAMQIK168" at bounding box center [445, 336] width 85 height 14
click at [475, 330] on span "AAAAMQIK168" at bounding box center [445, 336] width 85 height 14
click at [507, 354] on td "AAAAMQIK168" at bounding box center [473, 345] width 154 height 50
click at [480, 350] on td "AAAAMQIK168" at bounding box center [473, 345] width 154 height 50
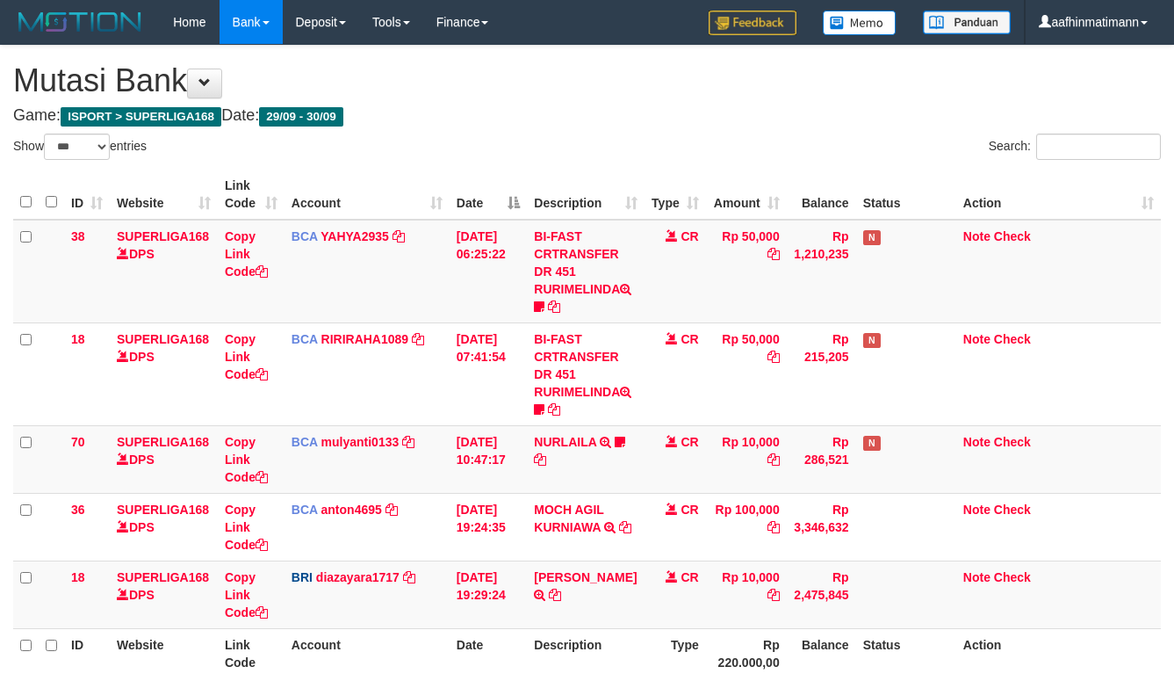
select select "***"
click at [502, 222] on td "30/09/2025 06:25:22" at bounding box center [488, 272] width 77 height 104
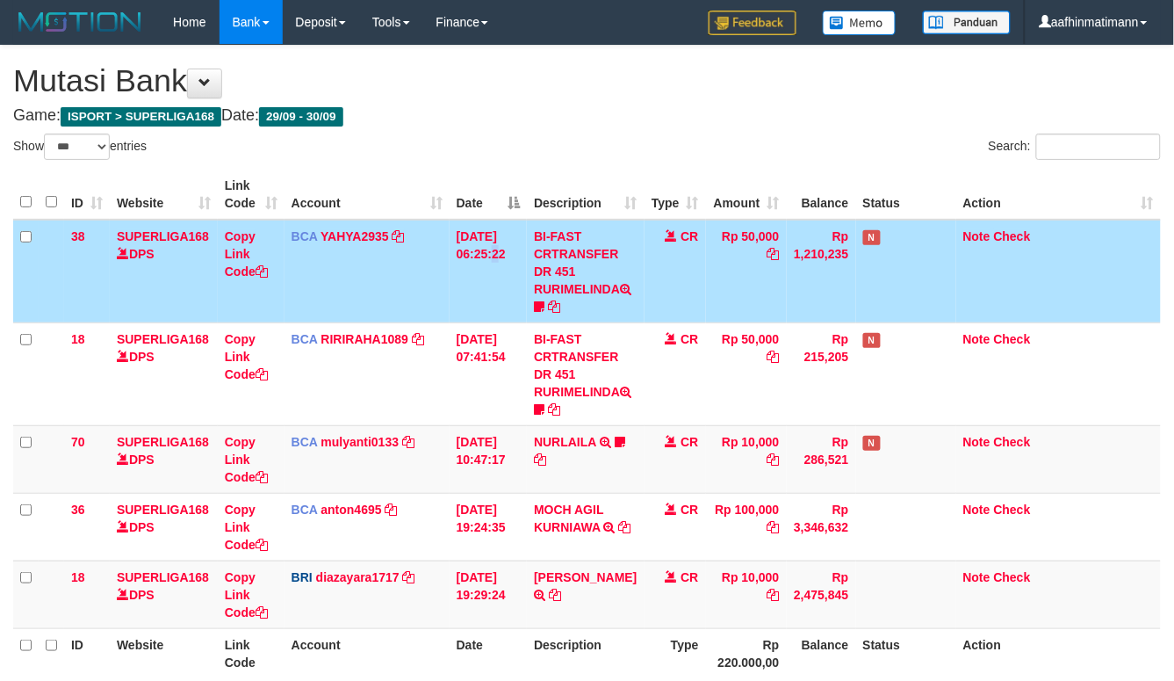
click at [498, 214] on th "Date" at bounding box center [488, 195] width 77 height 50
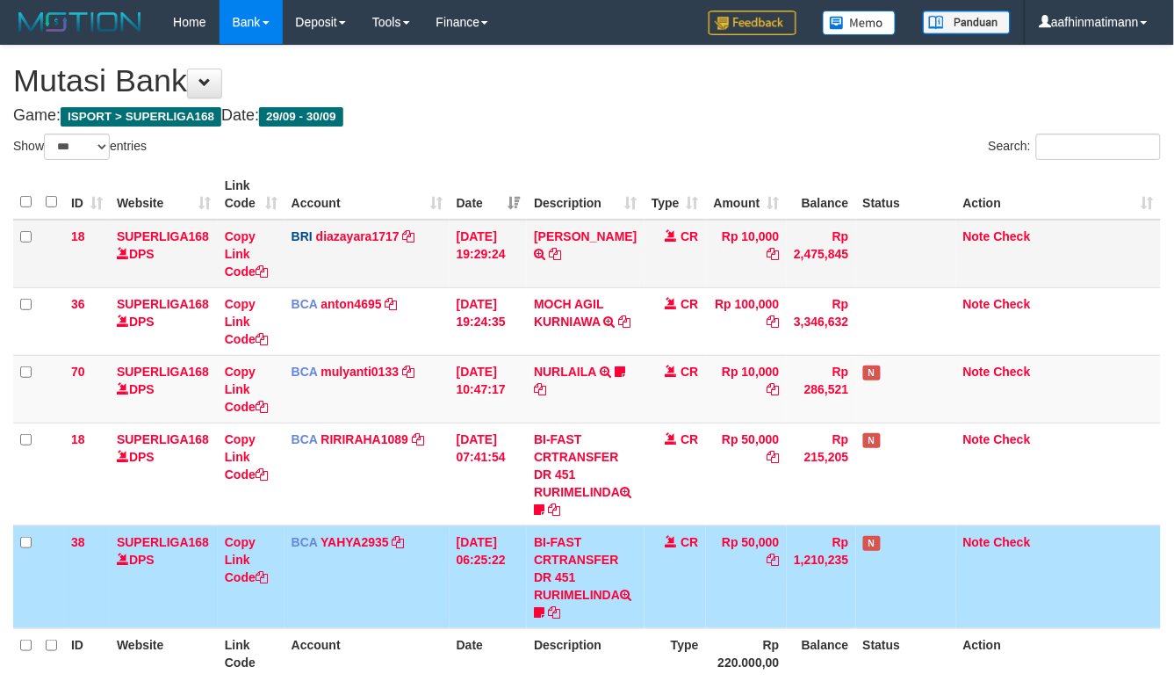
click at [576, 267] on td "MUHAMMAD HAFIZ TRANSFER NBMB MUHAMMAD HAFIZ TO DIAZ AYARA YUDHA" at bounding box center [585, 254] width 117 height 69
copy td "MUHAMMAD HAFIZ"
click at [488, 136] on div "**********" at bounding box center [587, 398] width 1174 height 704
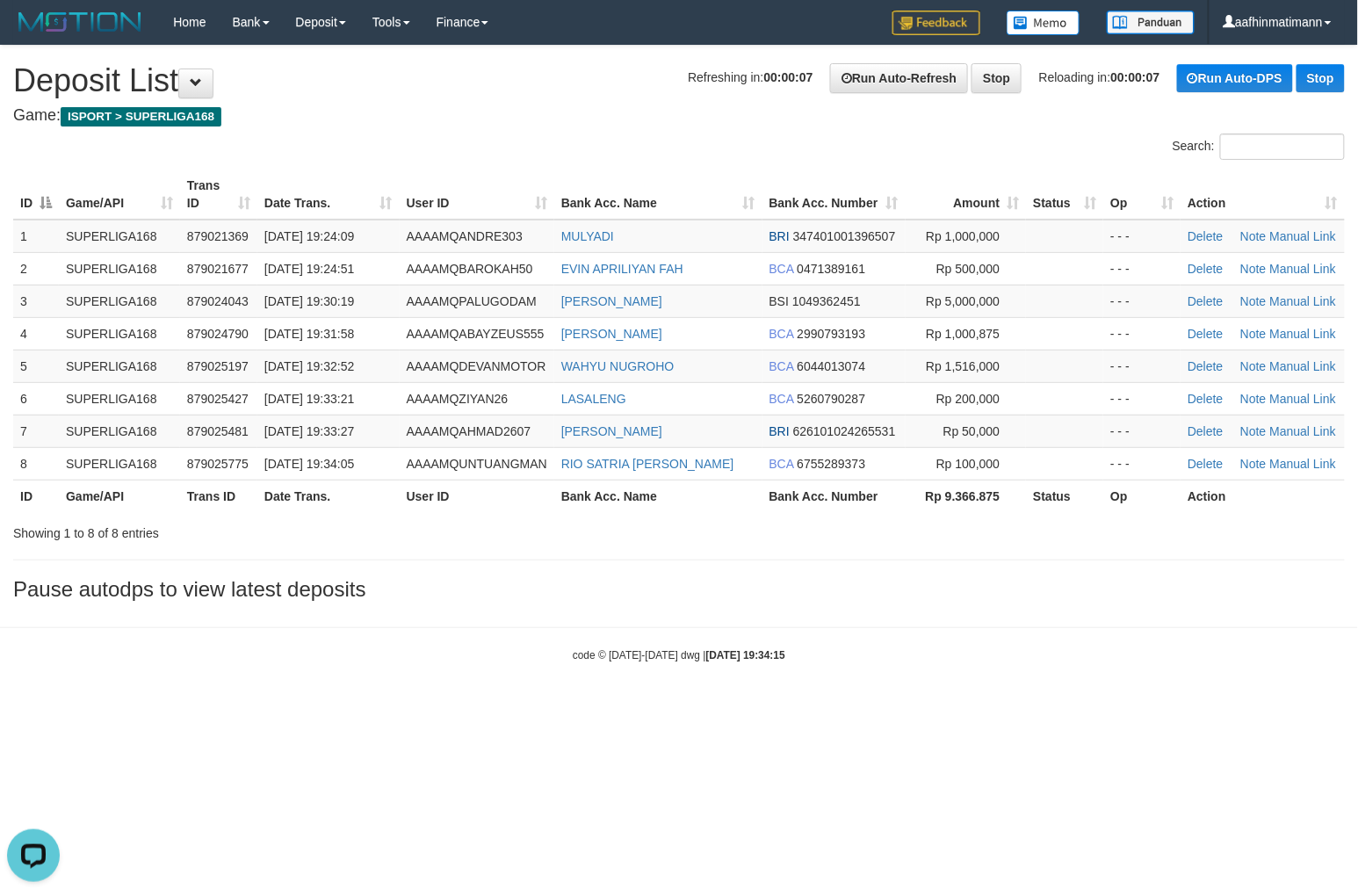
click at [362, 494] on th "Date Trans." at bounding box center [328, 496] width 142 height 32
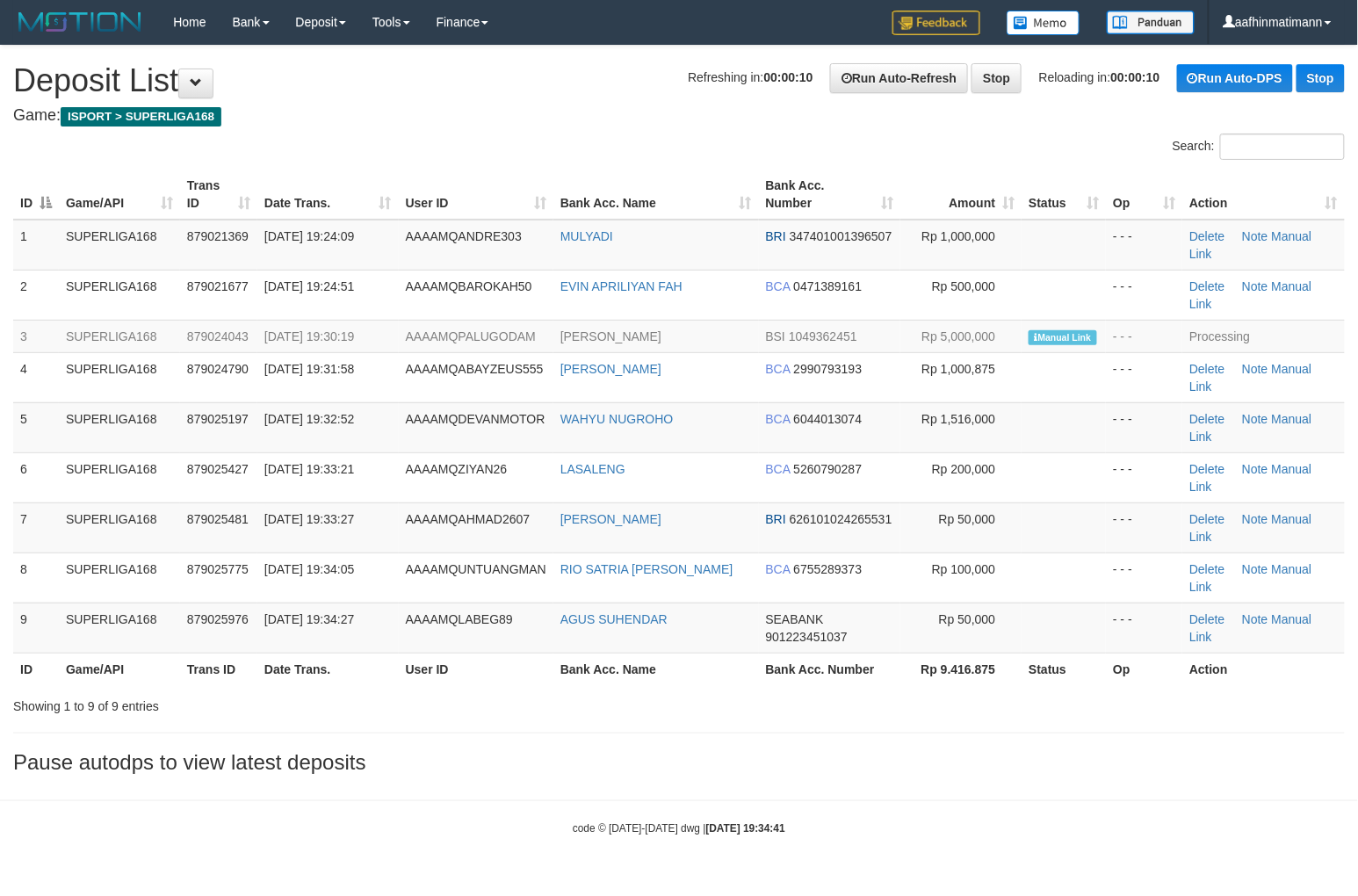
click at [476, 653] on th "User ID" at bounding box center [476, 669] width 155 height 32
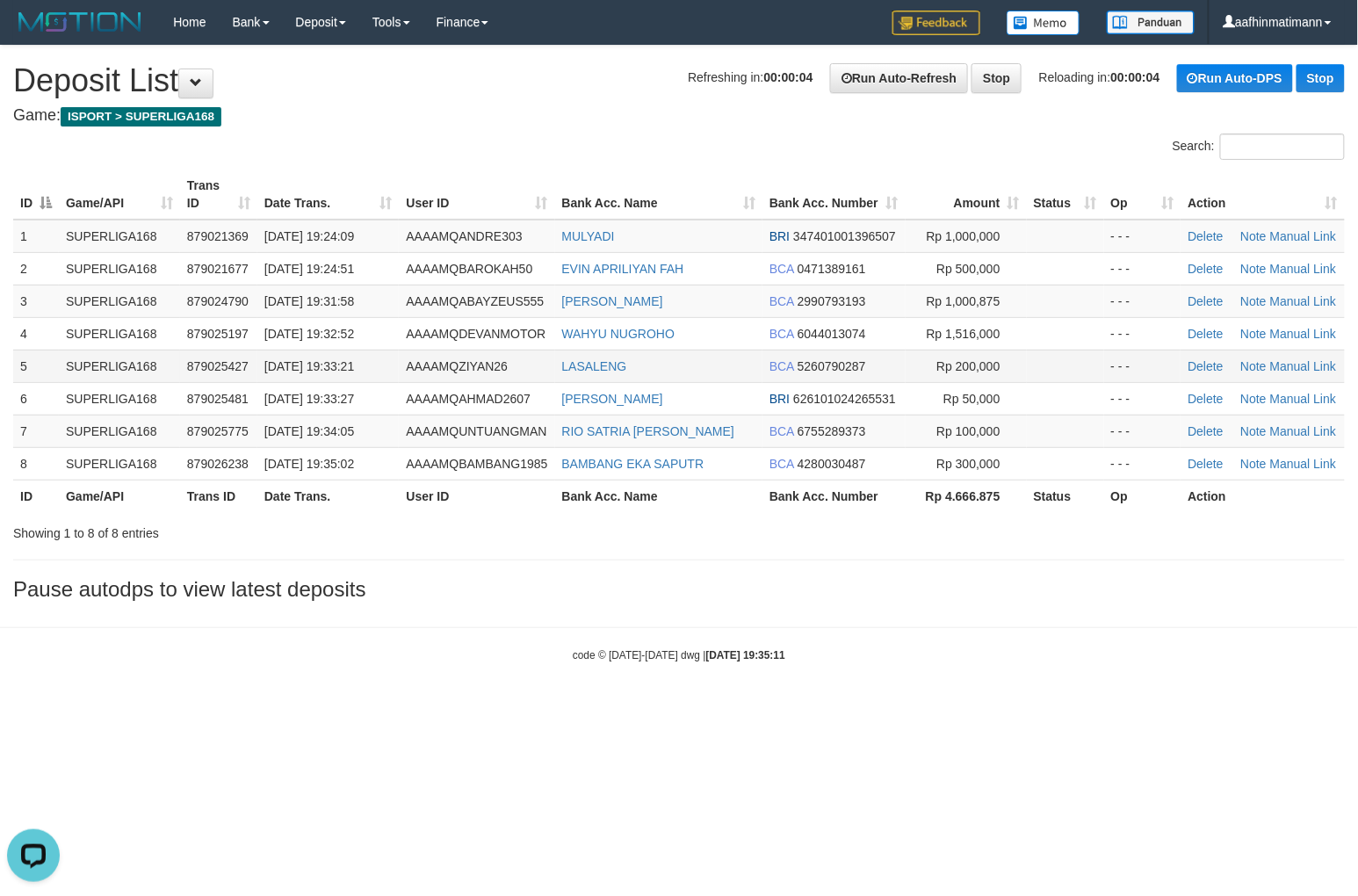
click at [238, 367] on span "879025427" at bounding box center [217, 366] width 61 height 14
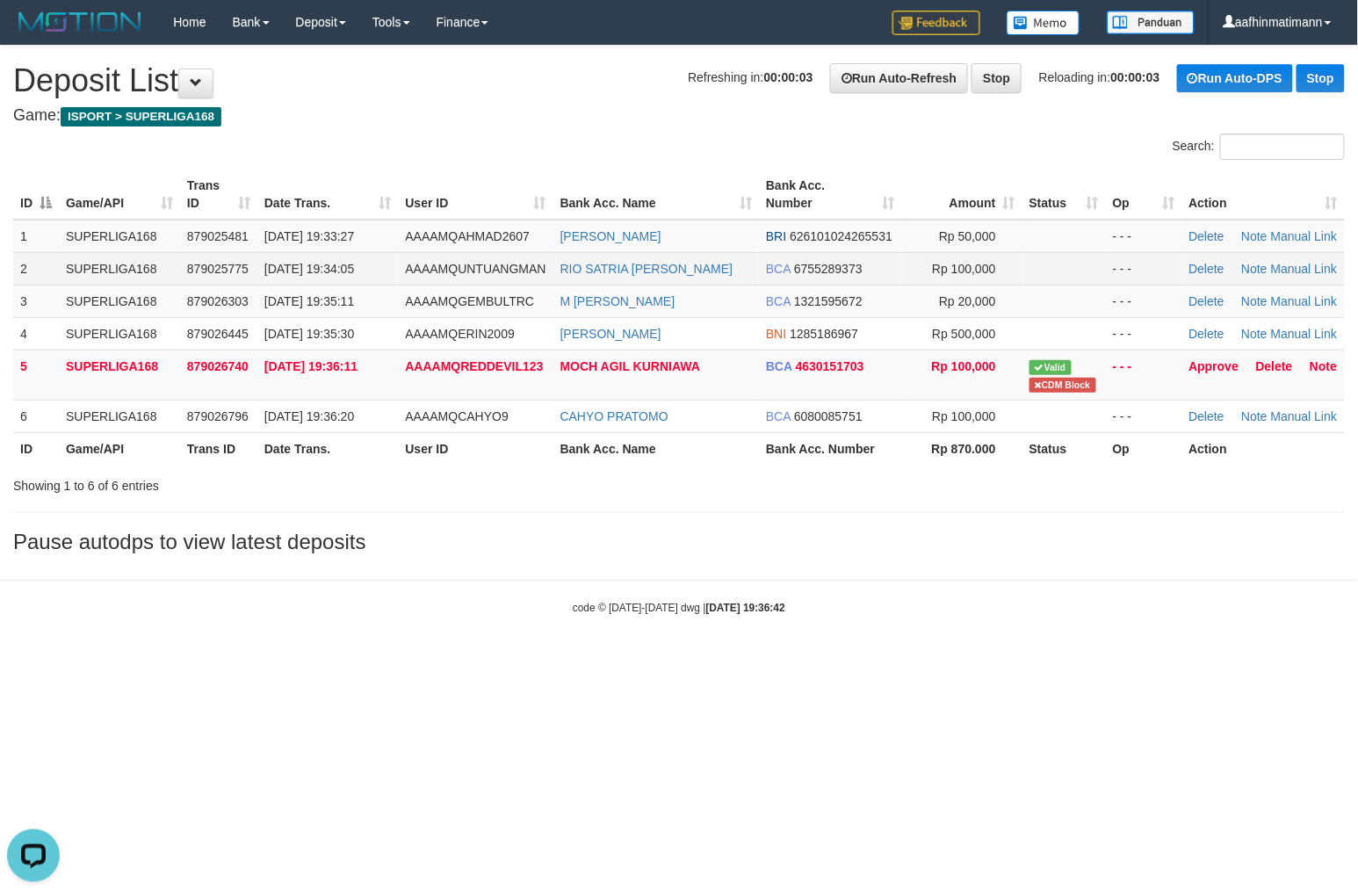
click at [153, 267] on td "SUPERLIGA168" at bounding box center [119, 268] width 121 height 32
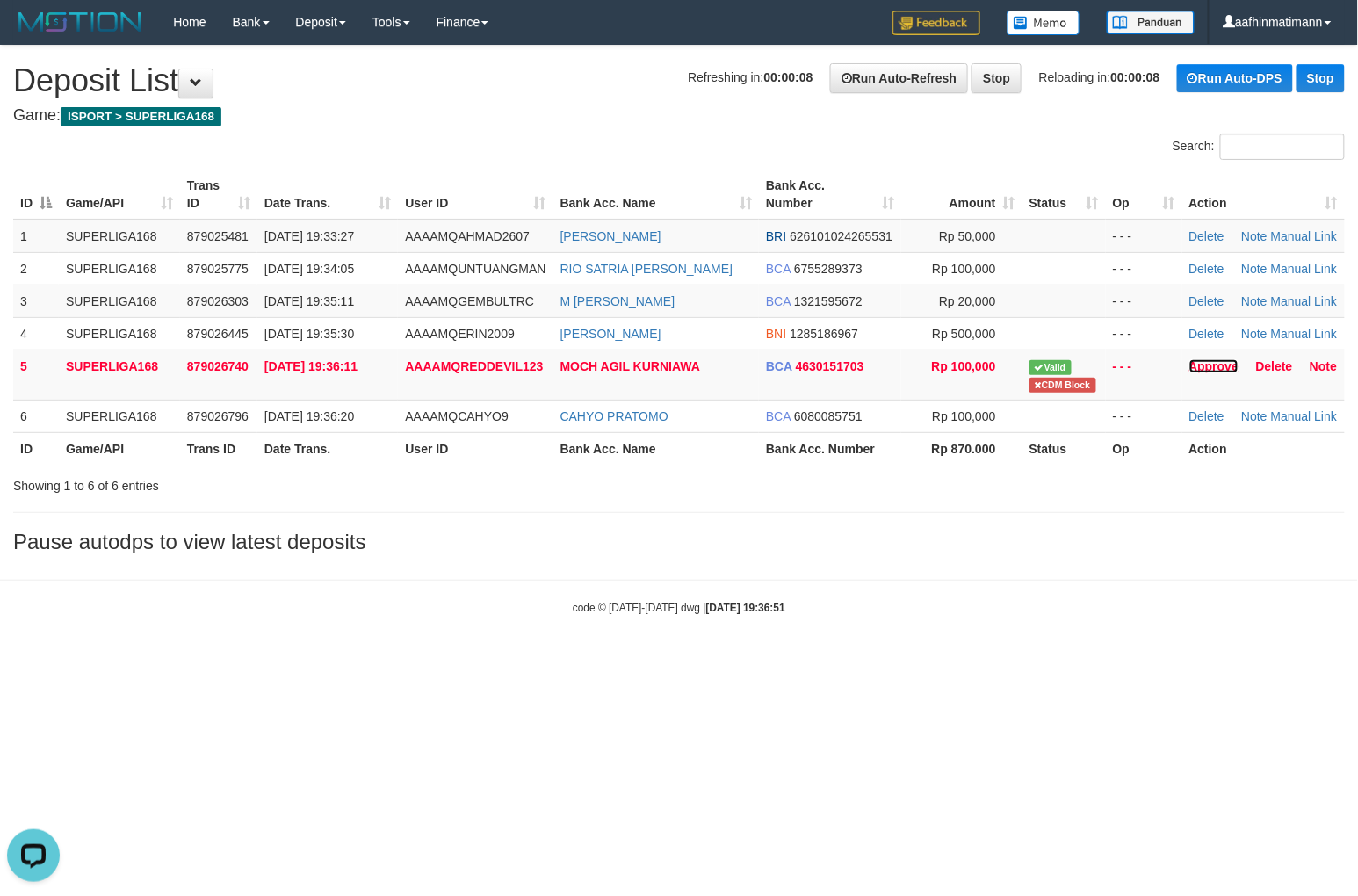
click at [1201, 370] on link "Approve" at bounding box center [1214, 366] width 50 height 14
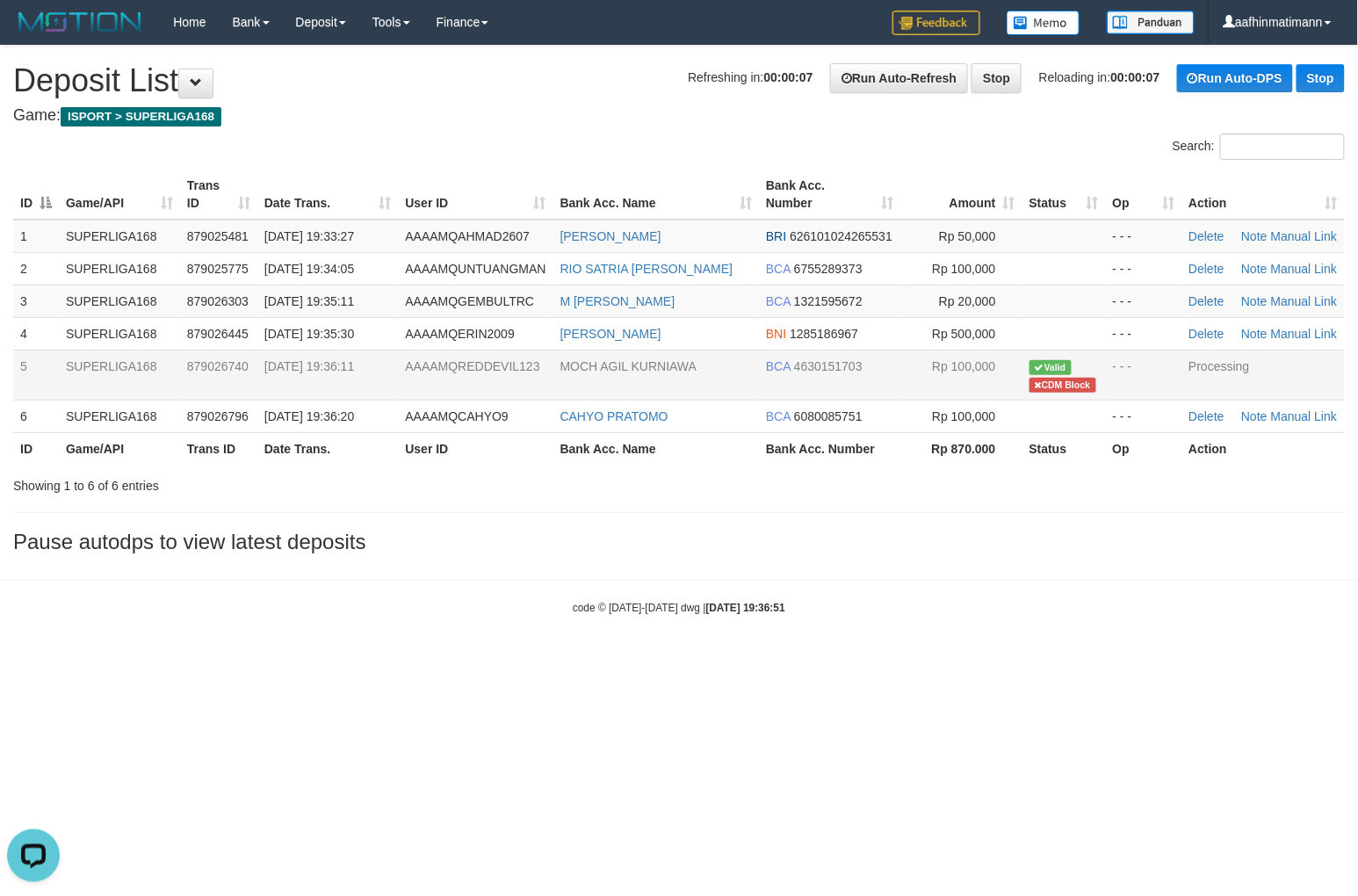
drag, startPoint x: 465, startPoint y: 340, endPoint x: 435, endPoint y: 355, distance: 34.2
click at [462, 341] on td "AAAAMQERIN2009" at bounding box center [475, 333] width 155 height 32
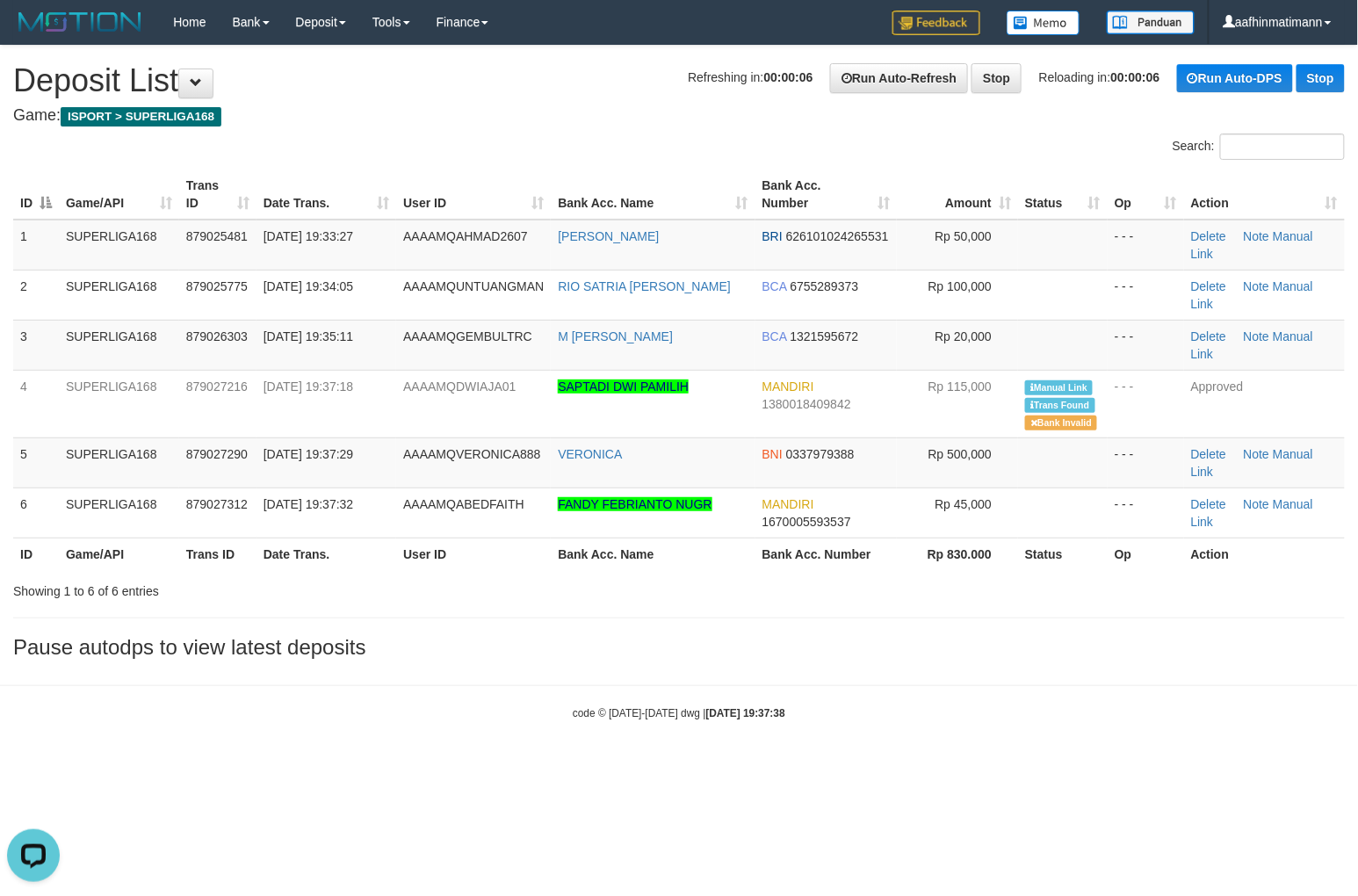
drag, startPoint x: 564, startPoint y: 117, endPoint x: 566, endPoint y: 126, distance: 9.8
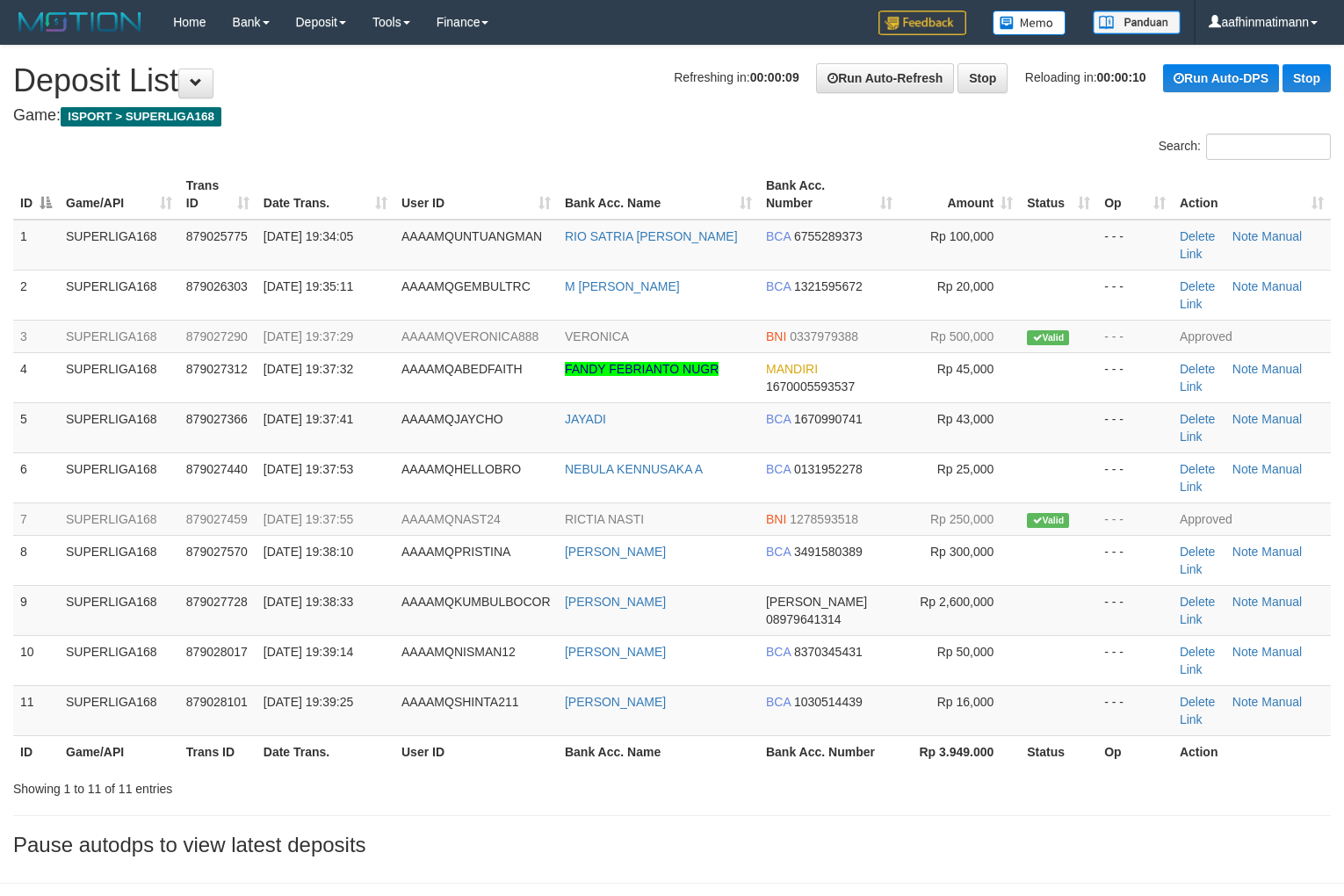
click at [551, 153] on div "Search:" at bounding box center [672, 148] width 1344 height 31
